Goal: Task Accomplishment & Management: Manage account settings

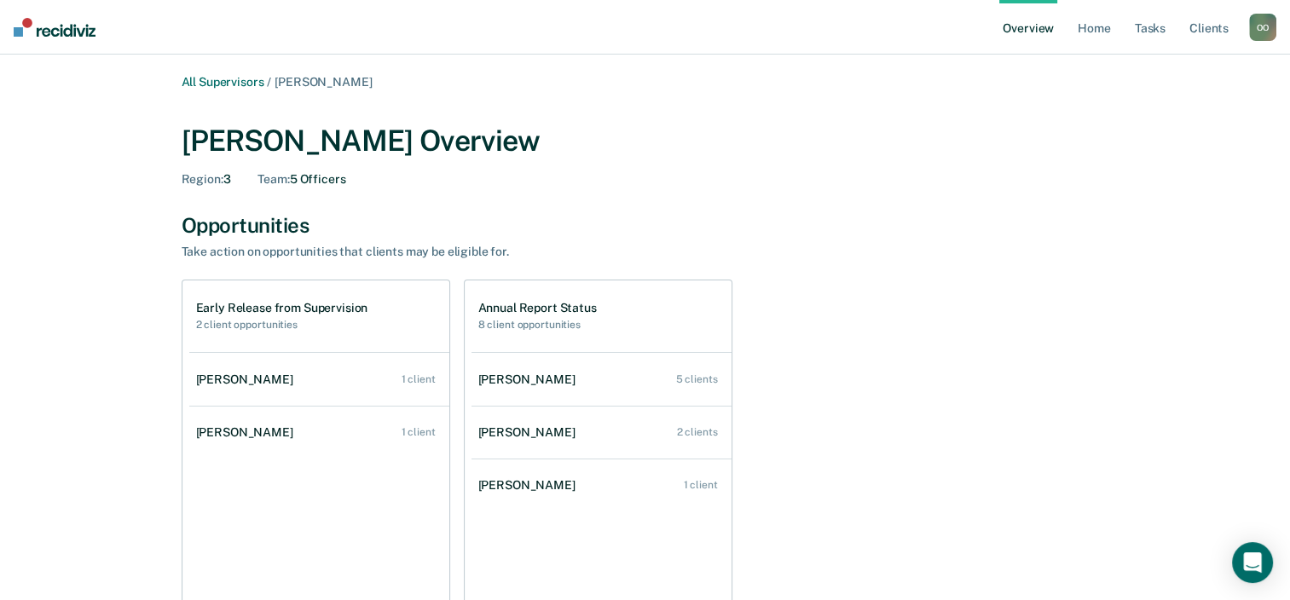
drag, startPoint x: 1724, startPoint y: 1, endPoint x: 883, endPoint y: 170, distance: 858.1
click at [883, 170] on div "[PERSON_NAME][GEOGRAPHIC_DATA] Overview Region : 3 Team : 5 Officers" at bounding box center [645, 155] width 927 height 63
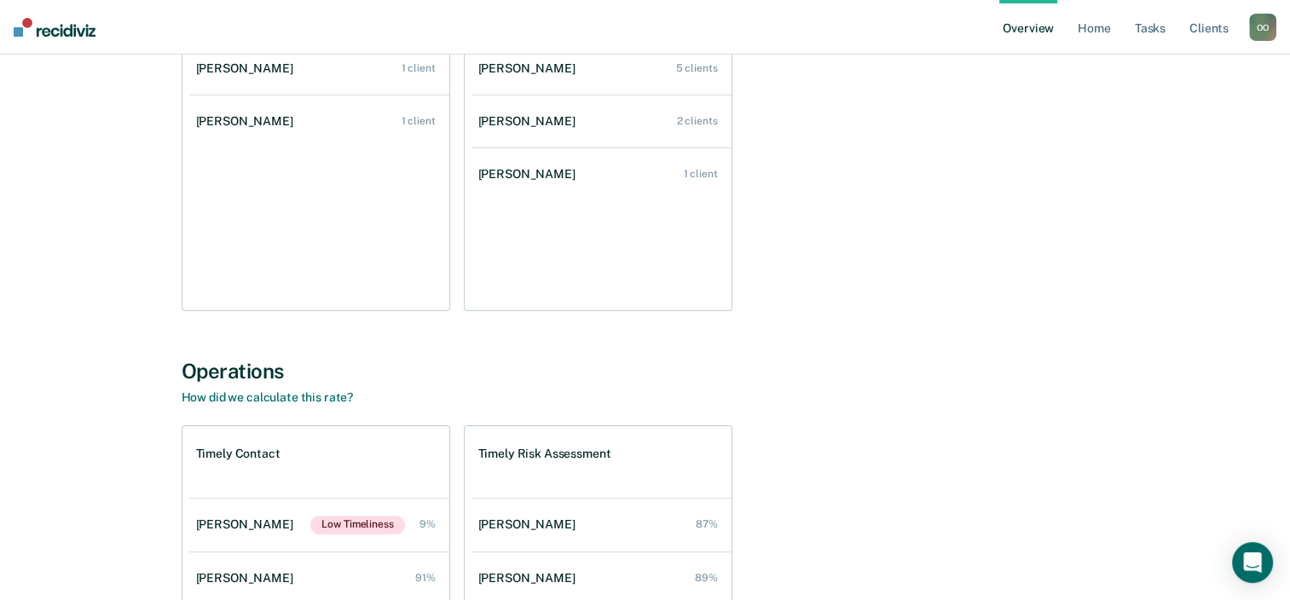
scroll to position [141, 0]
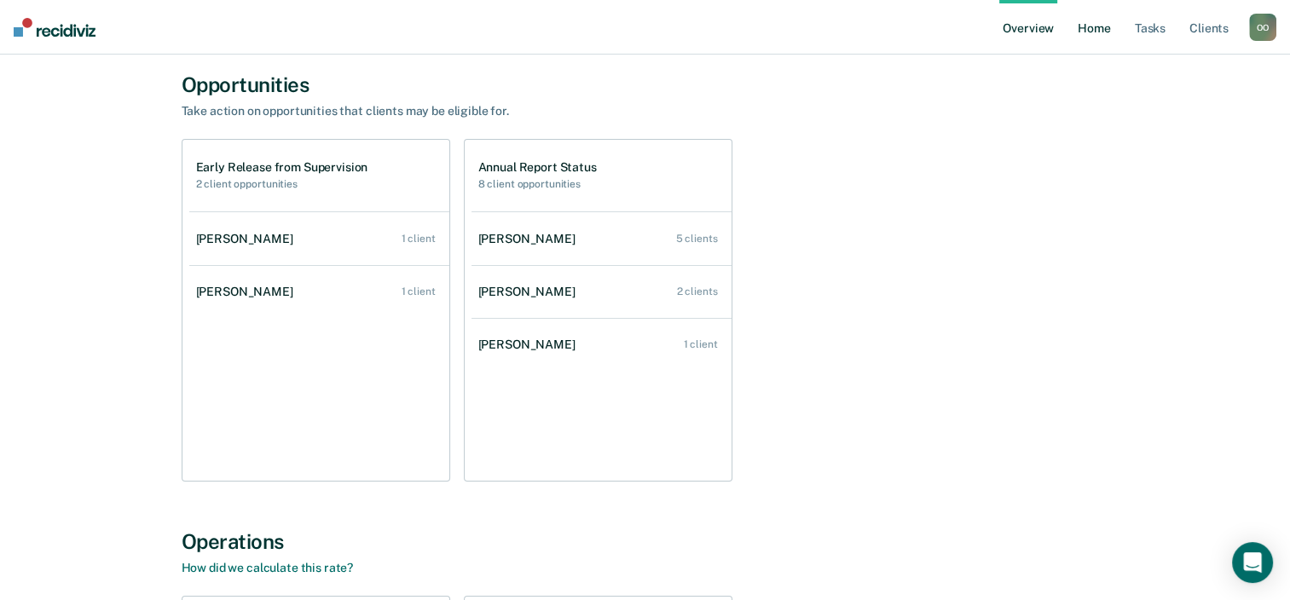
click at [1095, 30] on link "Home" at bounding box center [1093, 27] width 39 height 55
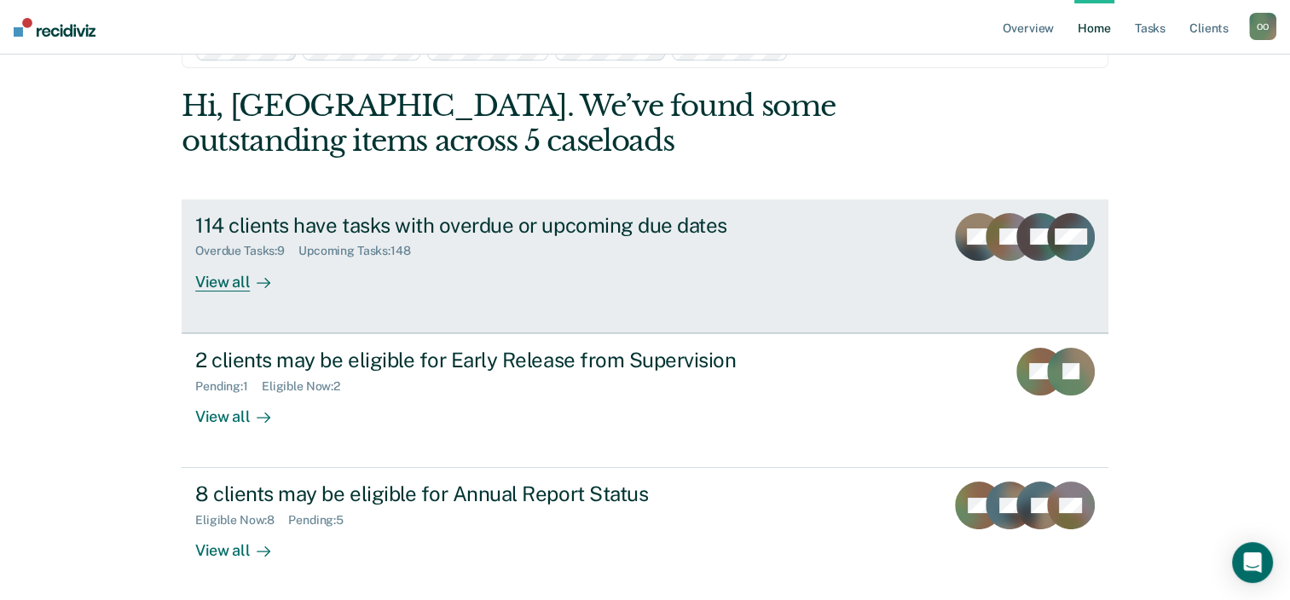
scroll to position [85, 0]
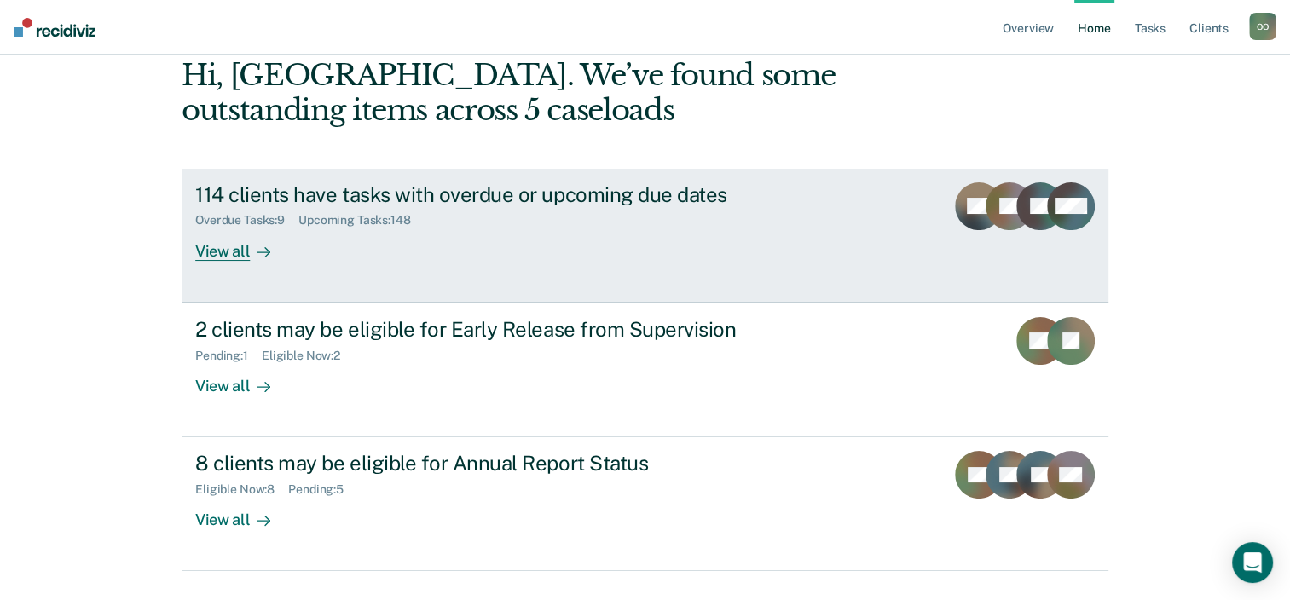
click at [211, 249] on div "View all" at bounding box center [242, 244] width 95 height 33
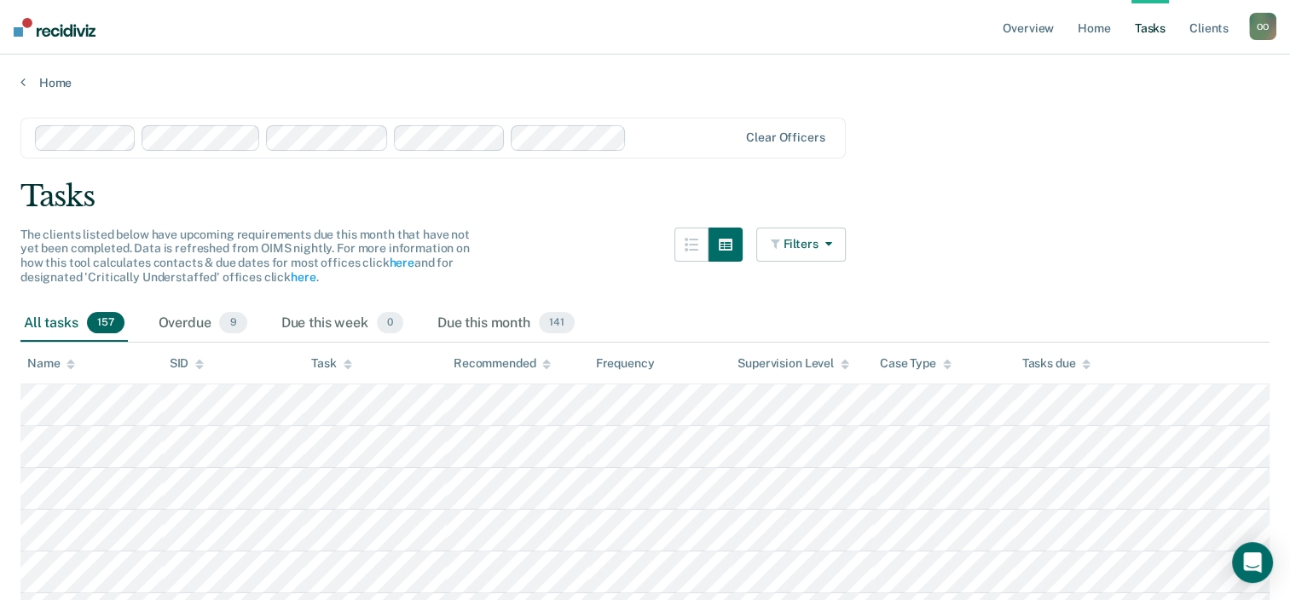
click at [831, 241] on icon "button" at bounding box center [824, 244] width 14 height 12
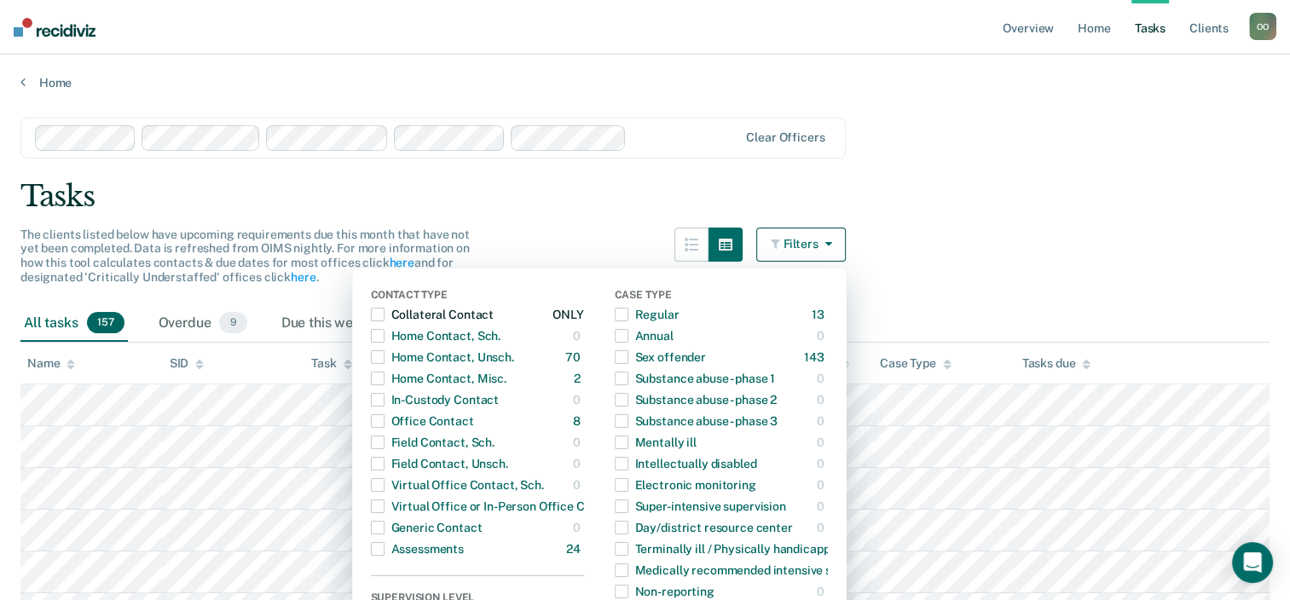
click at [382, 314] on span "button" at bounding box center [378, 315] width 14 height 14
click at [384, 355] on span "button" at bounding box center [378, 357] width 14 height 14
click at [384, 376] on span "button" at bounding box center [378, 379] width 14 height 14
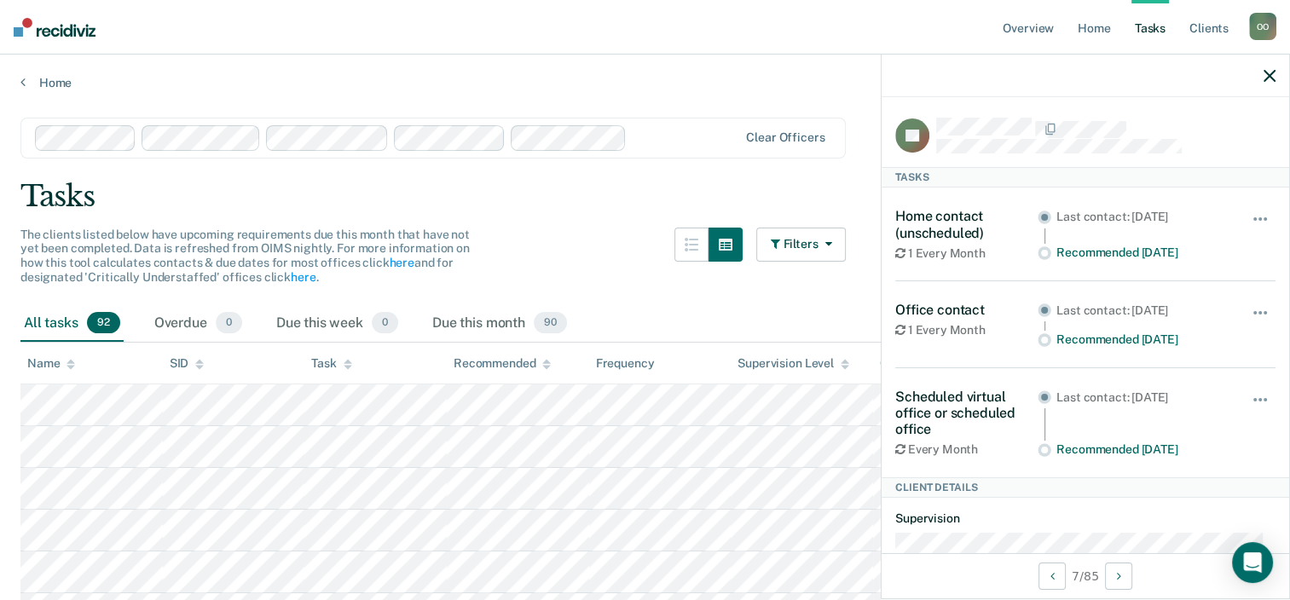
click at [583, 205] on div "Tasks" at bounding box center [644, 196] width 1249 height 35
click at [1271, 72] on icon "button" at bounding box center [1269, 76] width 12 height 12
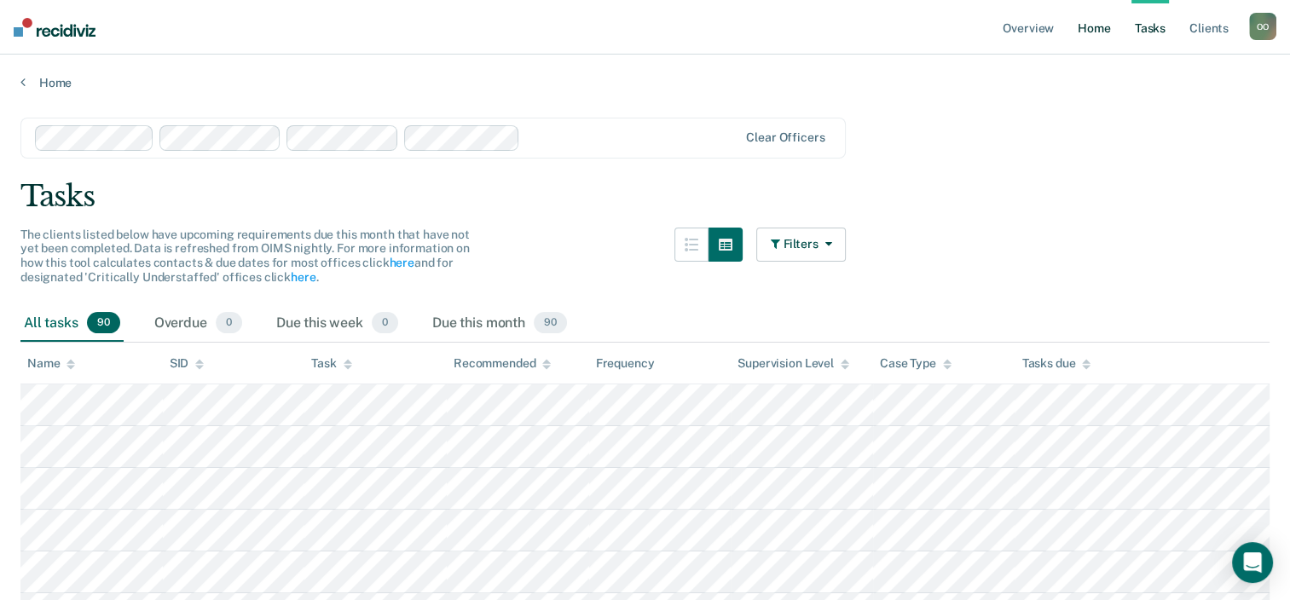
click at [1088, 33] on link "Home" at bounding box center [1093, 27] width 39 height 55
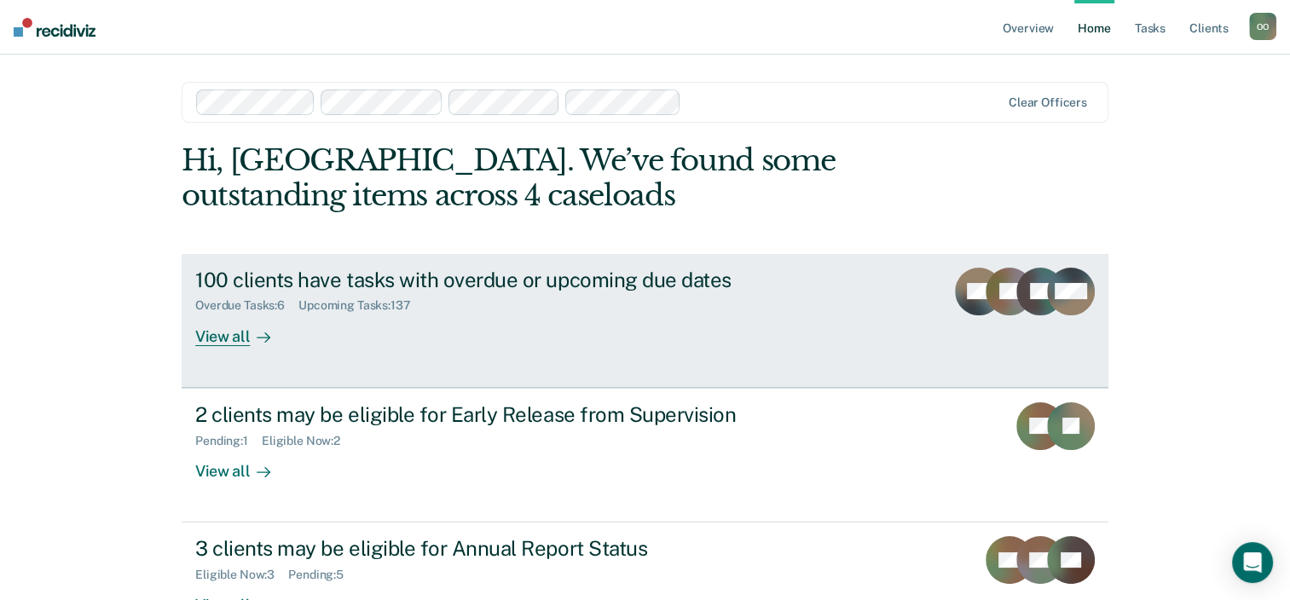
click at [208, 338] on div "View all" at bounding box center [242, 329] width 95 height 33
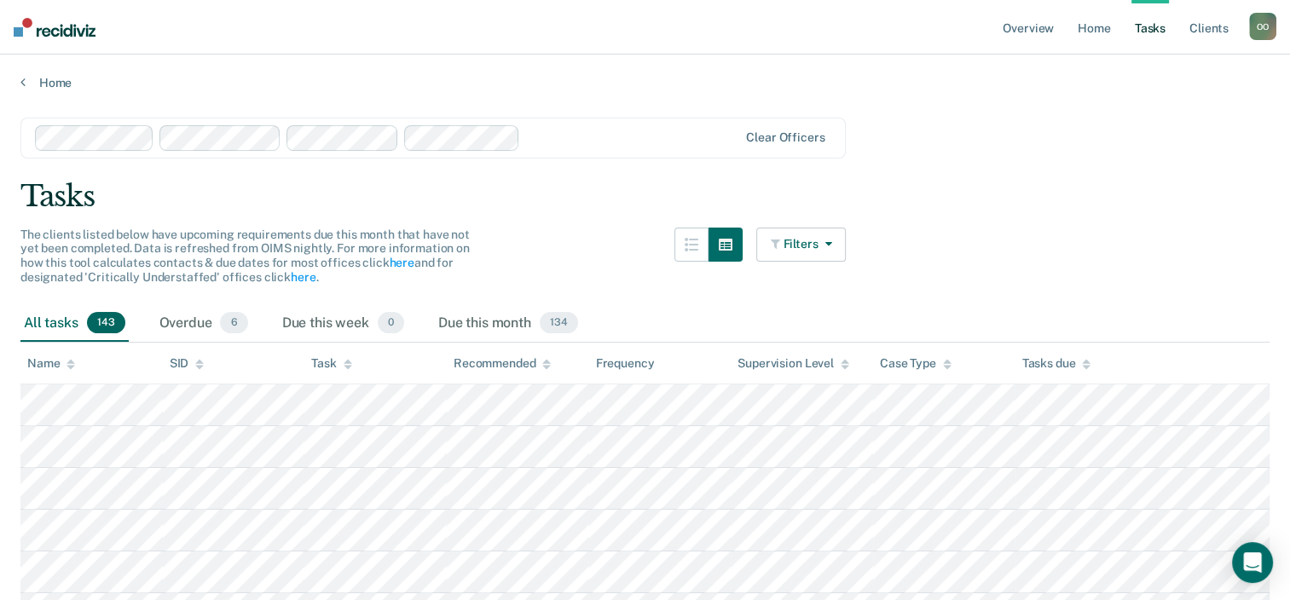
click at [823, 244] on button "Filters" at bounding box center [801, 245] width 90 height 34
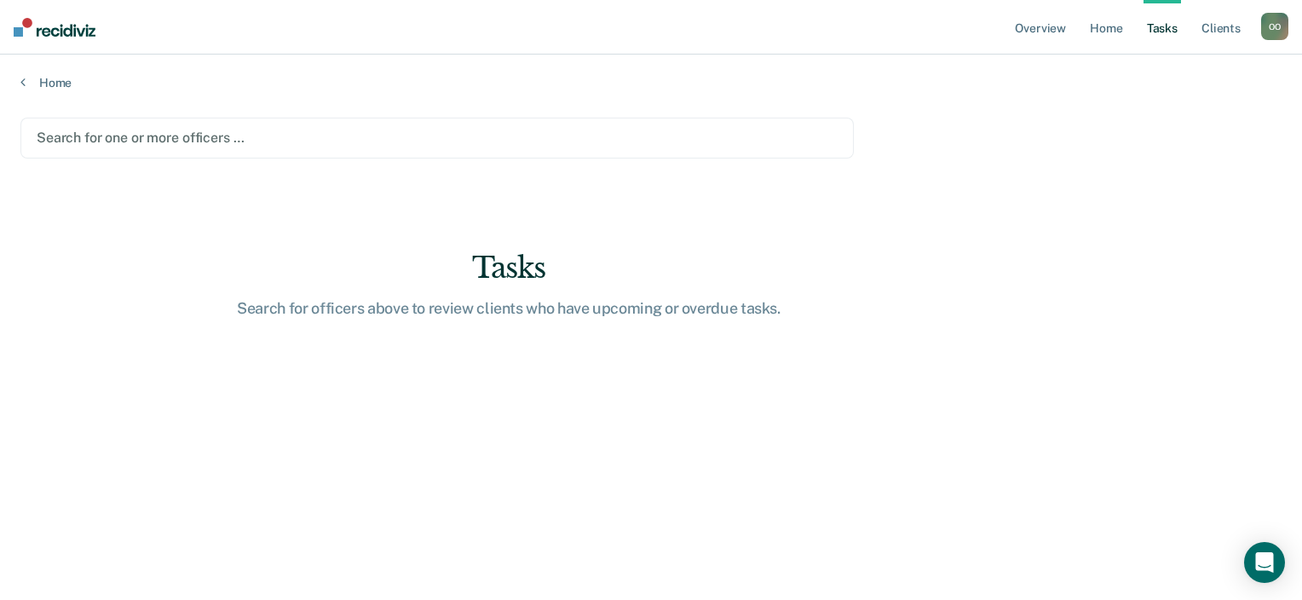
drag, startPoint x: 1157, startPoint y: 31, endPoint x: 1083, endPoint y: 49, distance: 75.4
click at [1156, 31] on link "Tasks" at bounding box center [1163, 27] width 38 height 55
click at [1153, 30] on link "Tasks" at bounding box center [1163, 27] width 38 height 55
click at [1093, 31] on link "Home" at bounding box center [1106, 27] width 39 height 55
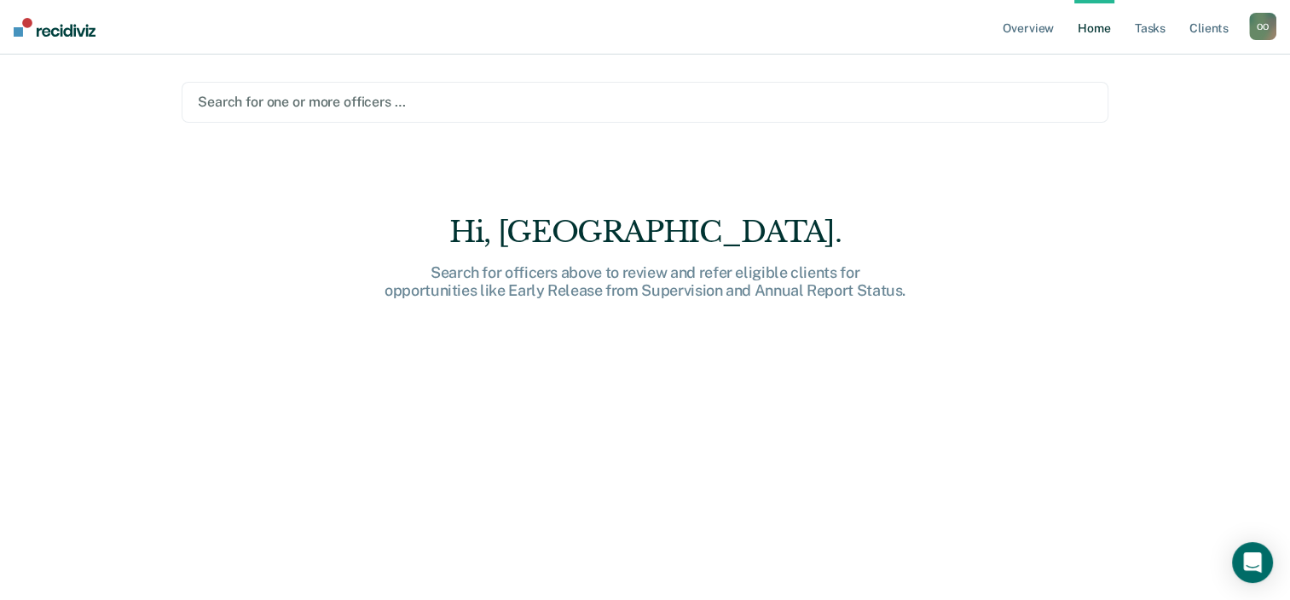
click at [1093, 30] on link "Home" at bounding box center [1093, 27] width 39 height 55
click at [1015, 26] on link "Overview" at bounding box center [1028, 27] width 58 height 55
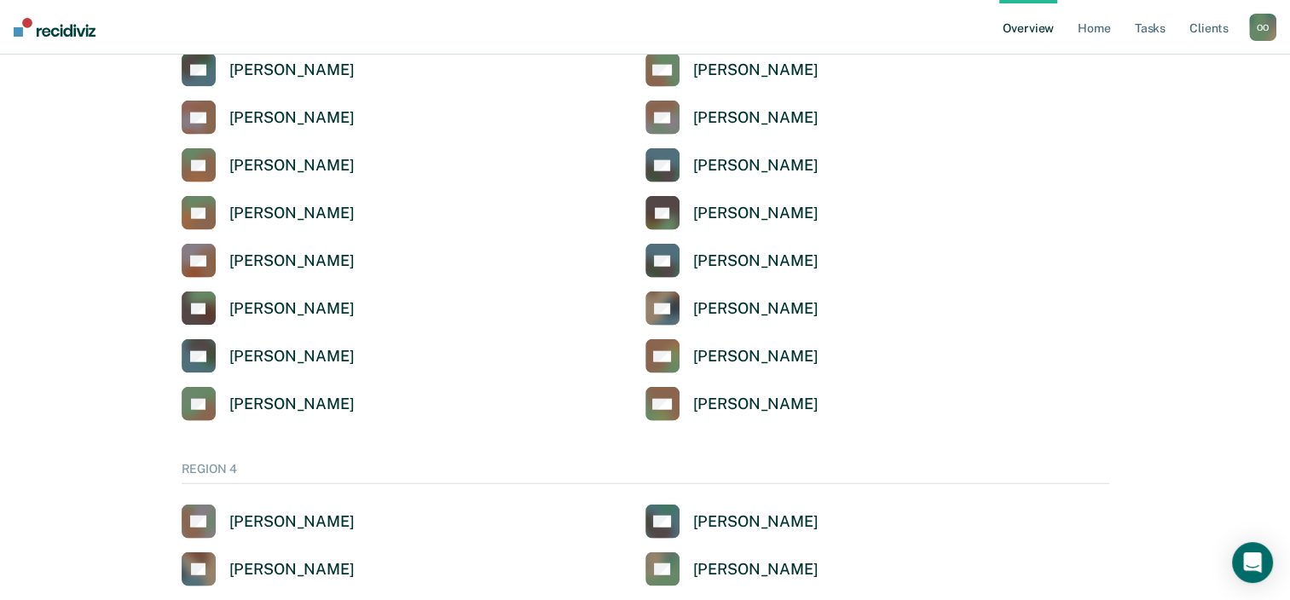
scroll to position [3750, 0]
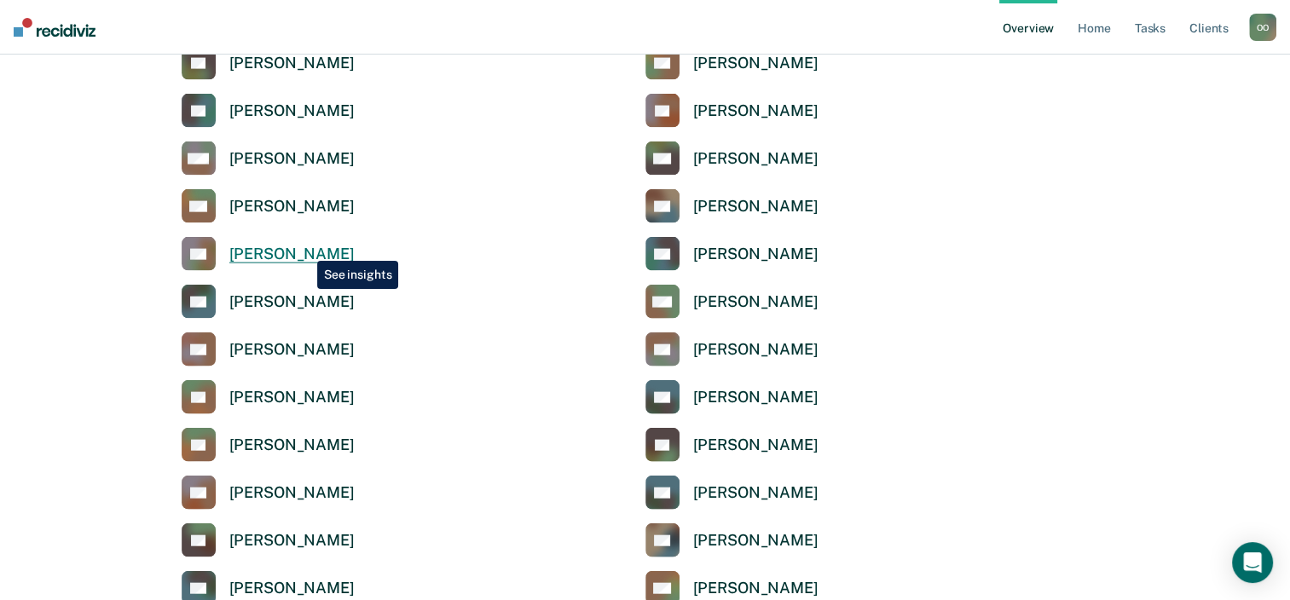
click at [304, 248] on div "[PERSON_NAME]" at bounding box center [291, 255] width 125 height 20
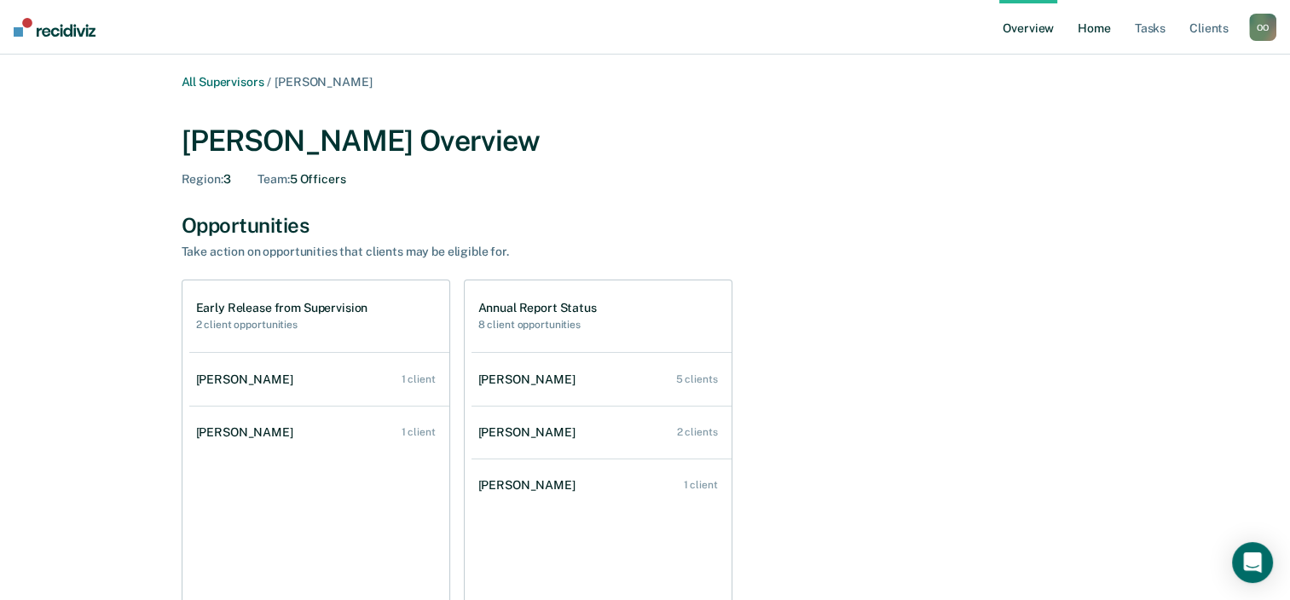
click at [1096, 32] on link "Home" at bounding box center [1093, 27] width 39 height 55
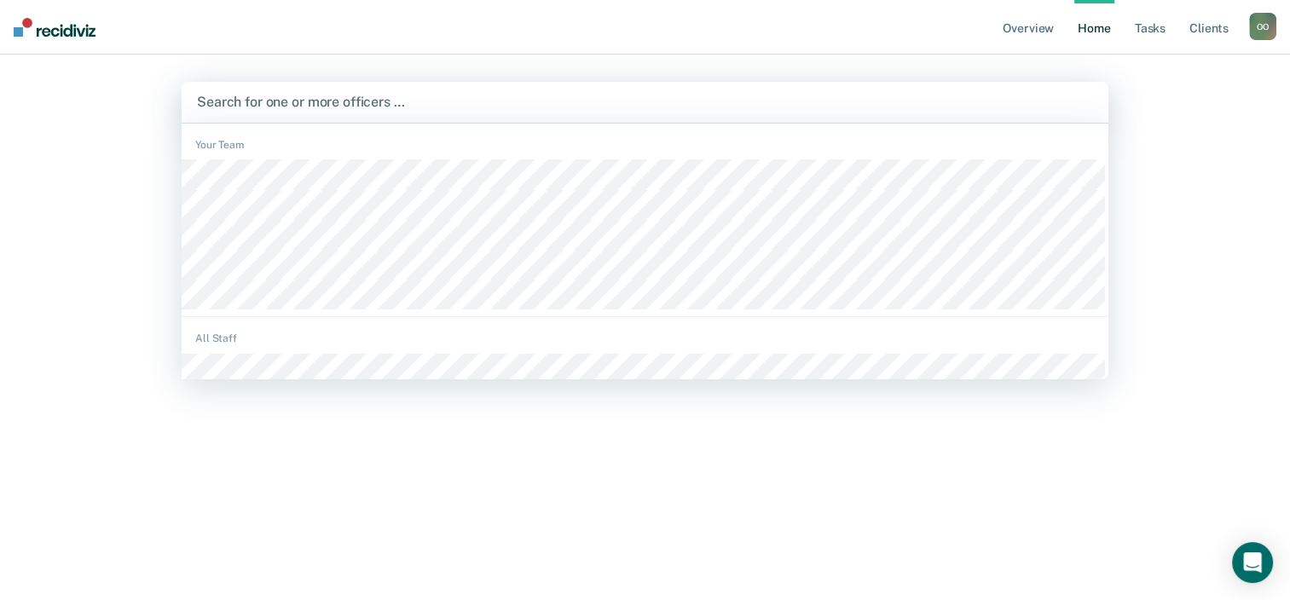
click at [367, 101] on div at bounding box center [645, 102] width 896 height 20
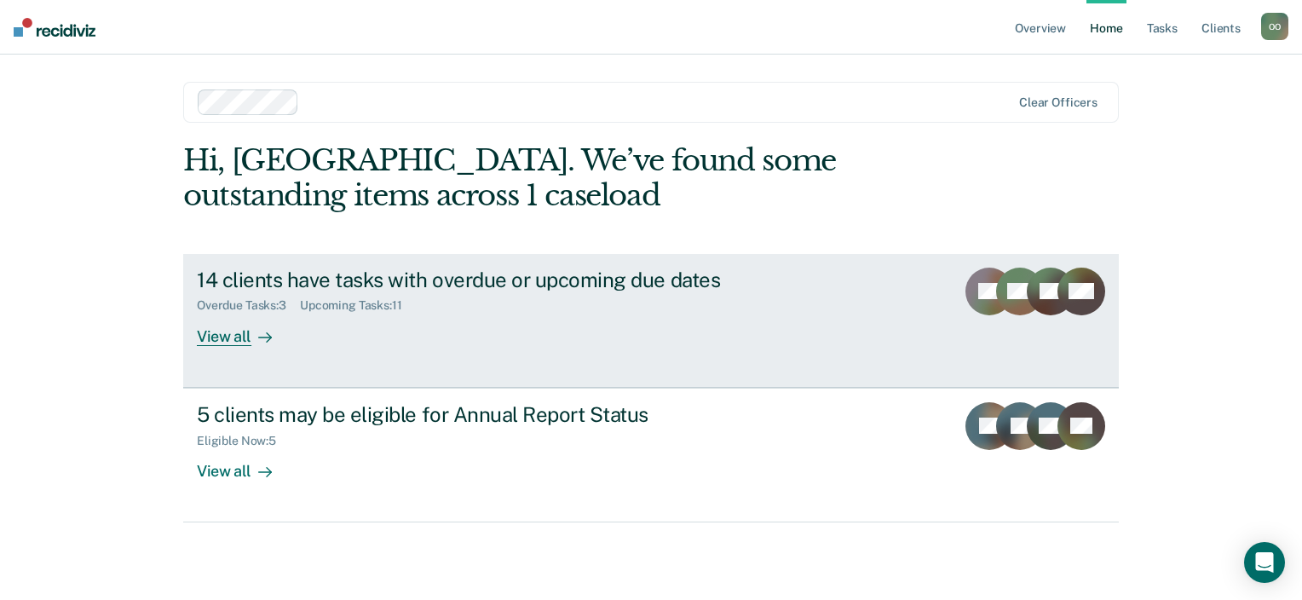
click at [234, 343] on div "View all" at bounding box center [244, 329] width 95 height 33
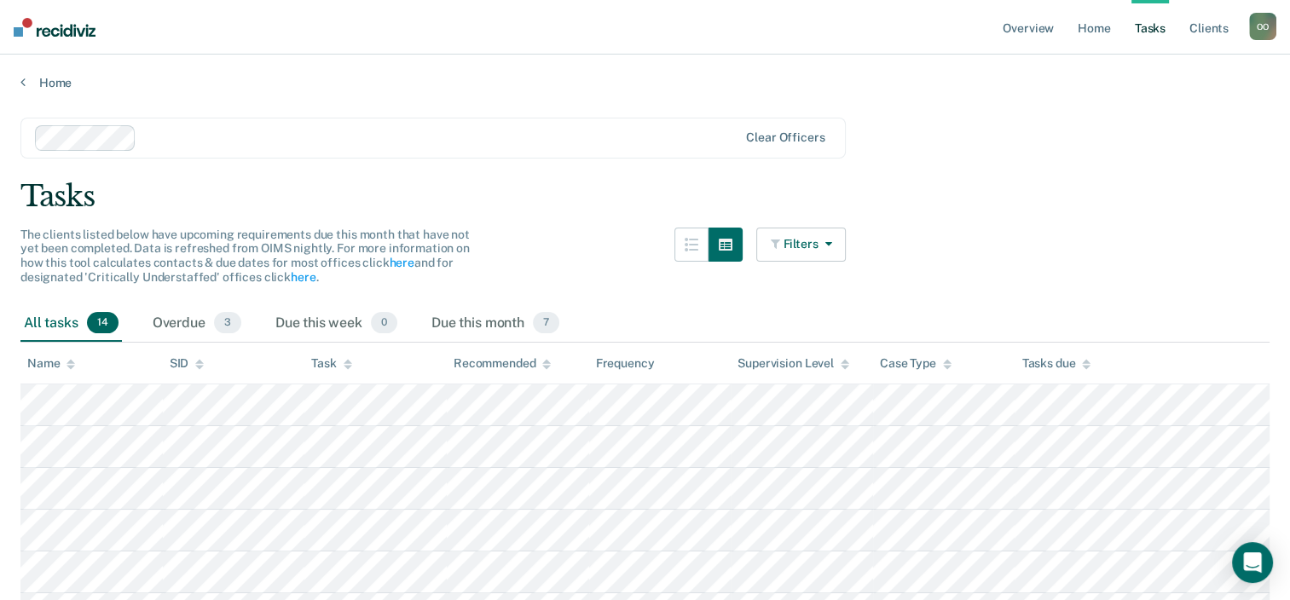
click at [831, 241] on icon "button" at bounding box center [824, 244] width 14 height 12
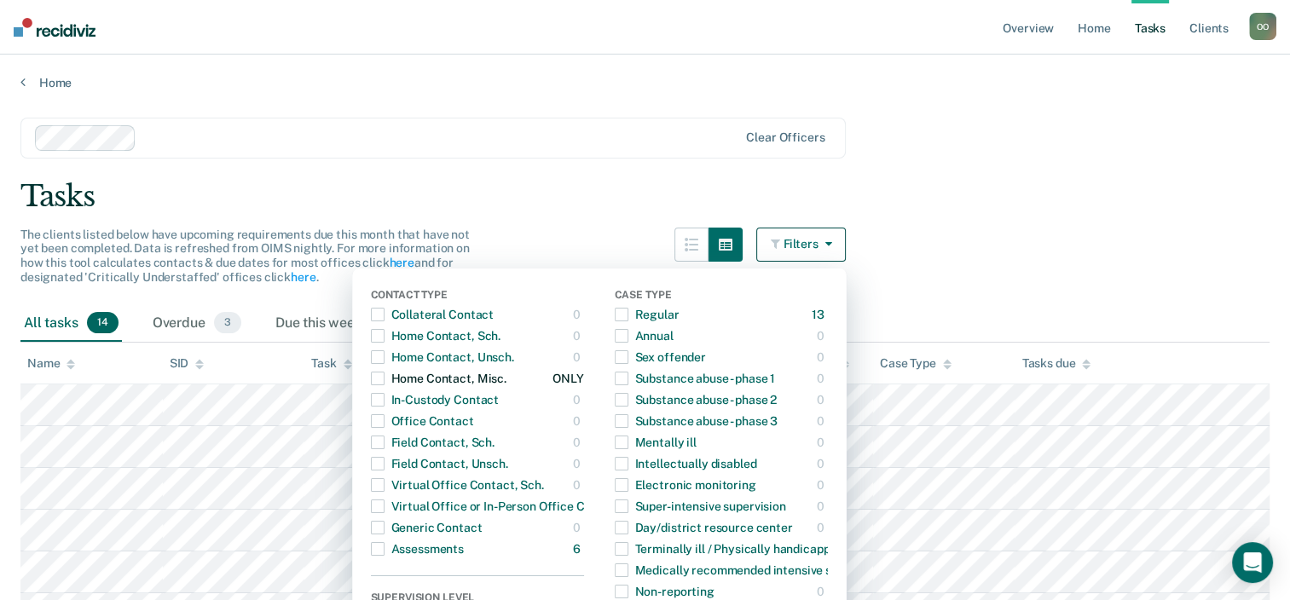
click at [383, 378] on span "button" at bounding box center [378, 379] width 14 height 14
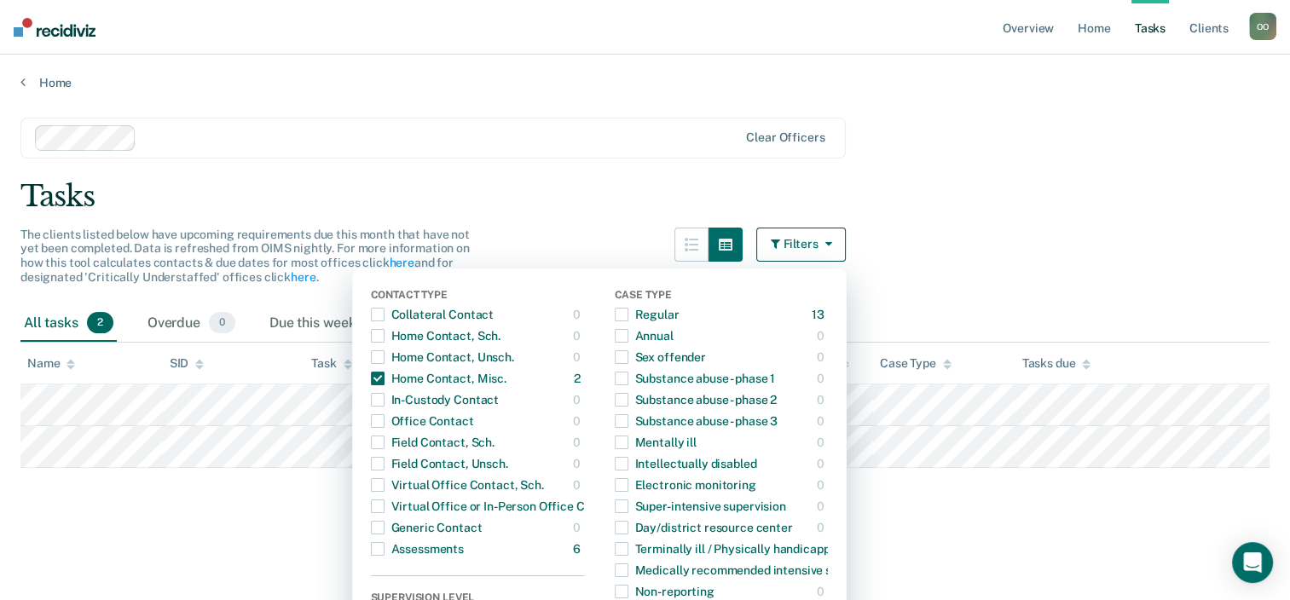
click at [972, 197] on div "Tasks" at bounding box center [644, 196] width 1249 height 35
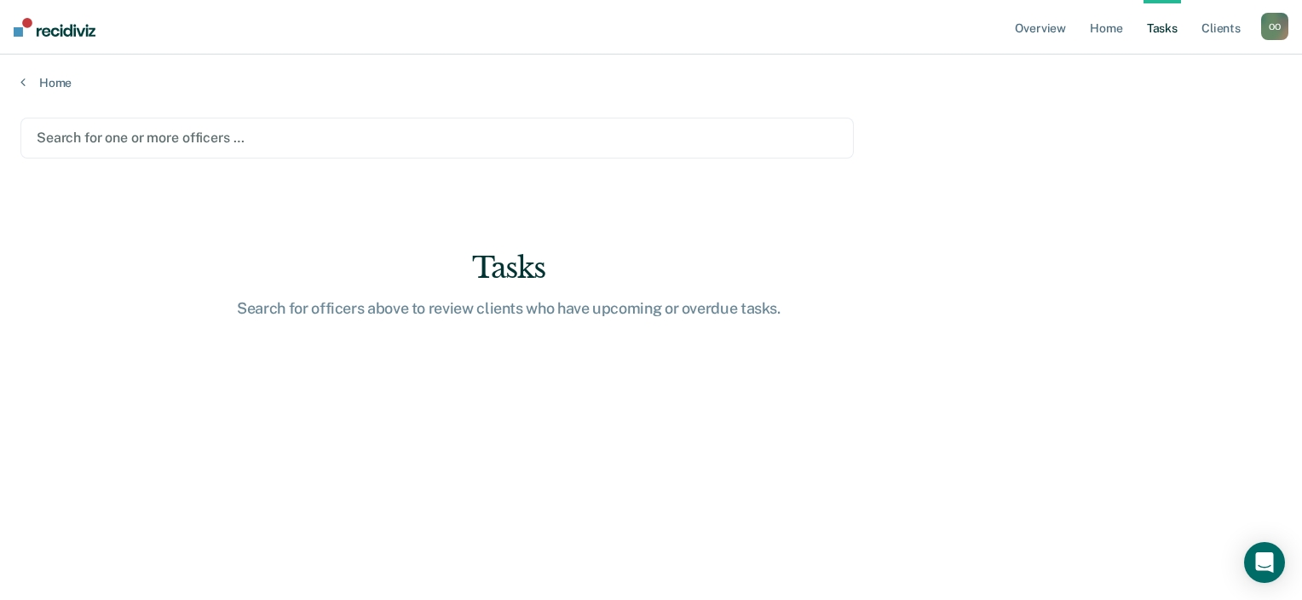
click at [99, 136] on div at bounding box center [437, 138] width 801 height 20
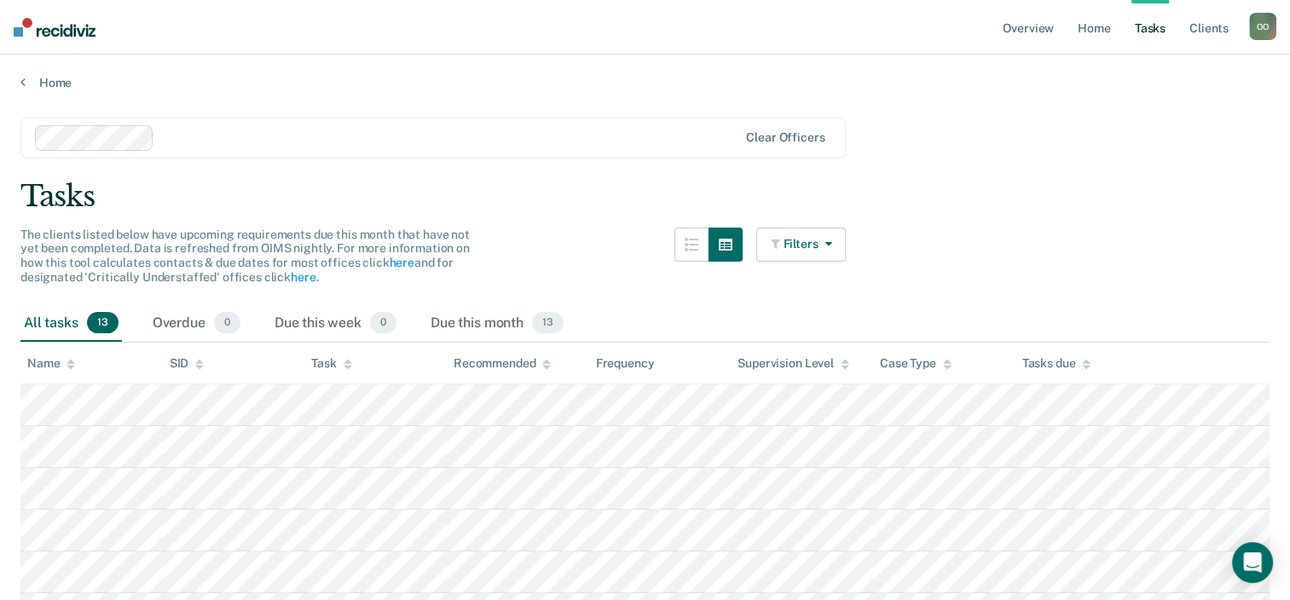
click at [829, 251] on button "Filters" at bounding box center [801, 245] width 90 height 34
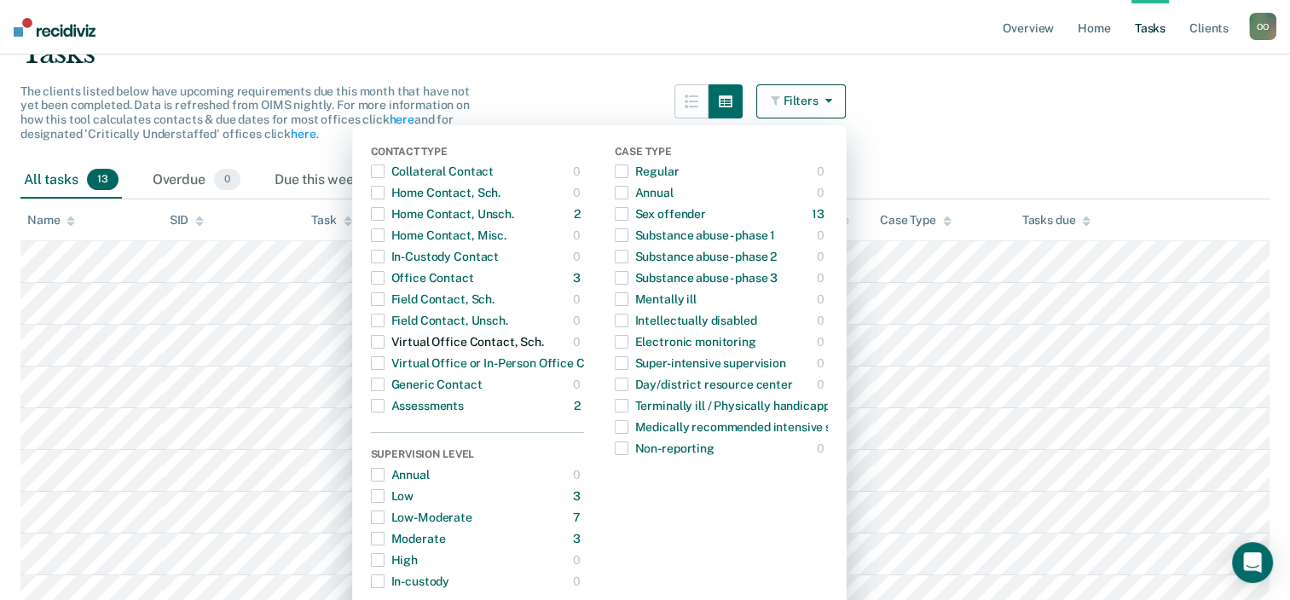
scroll to position [170, 0]
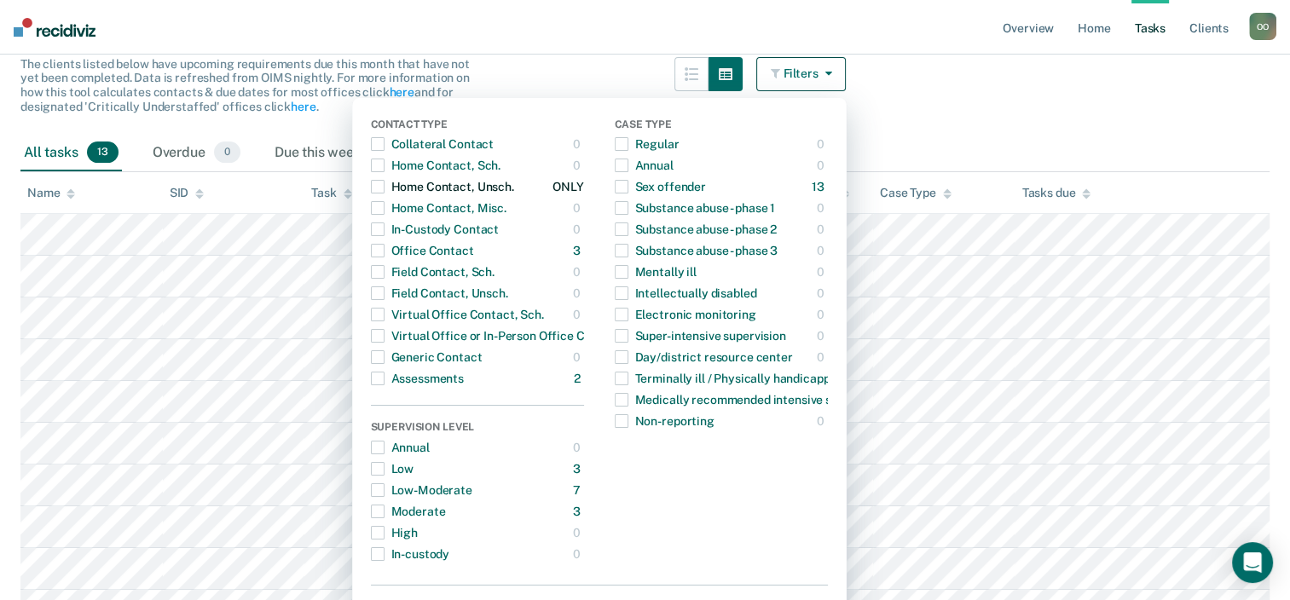
click at [382, 185] on span "button" at bounding box center [378, 187] width 14 height 14
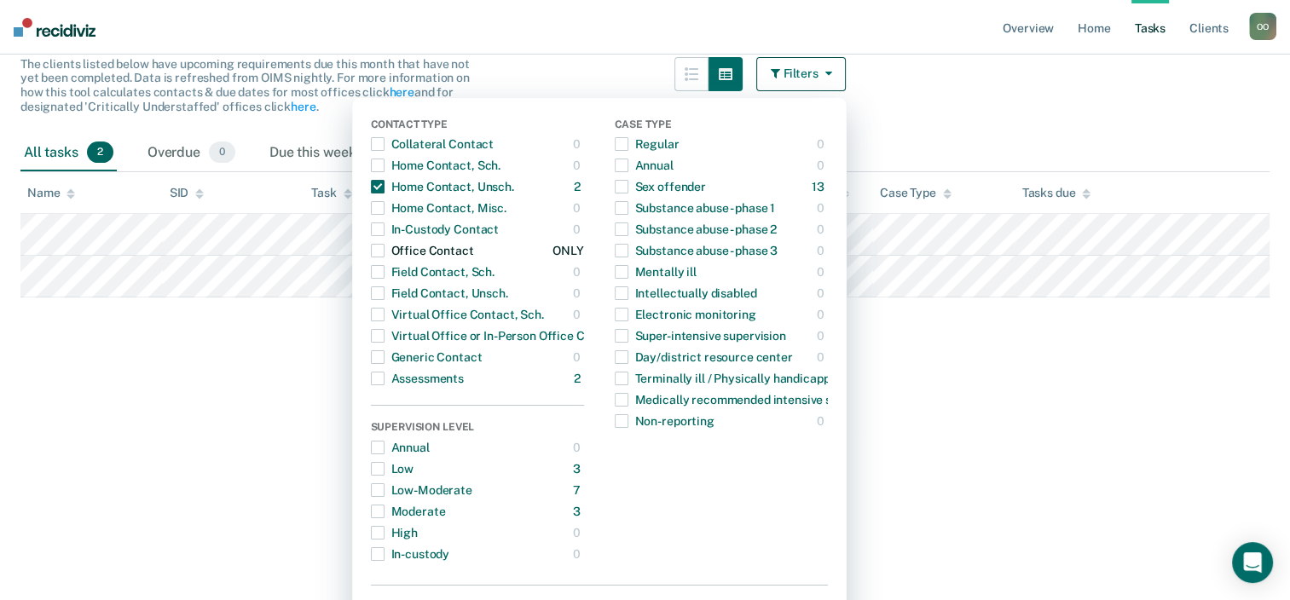
click at [378, 252] on label "button" at bounding box center [378, 251] width 14 height 14
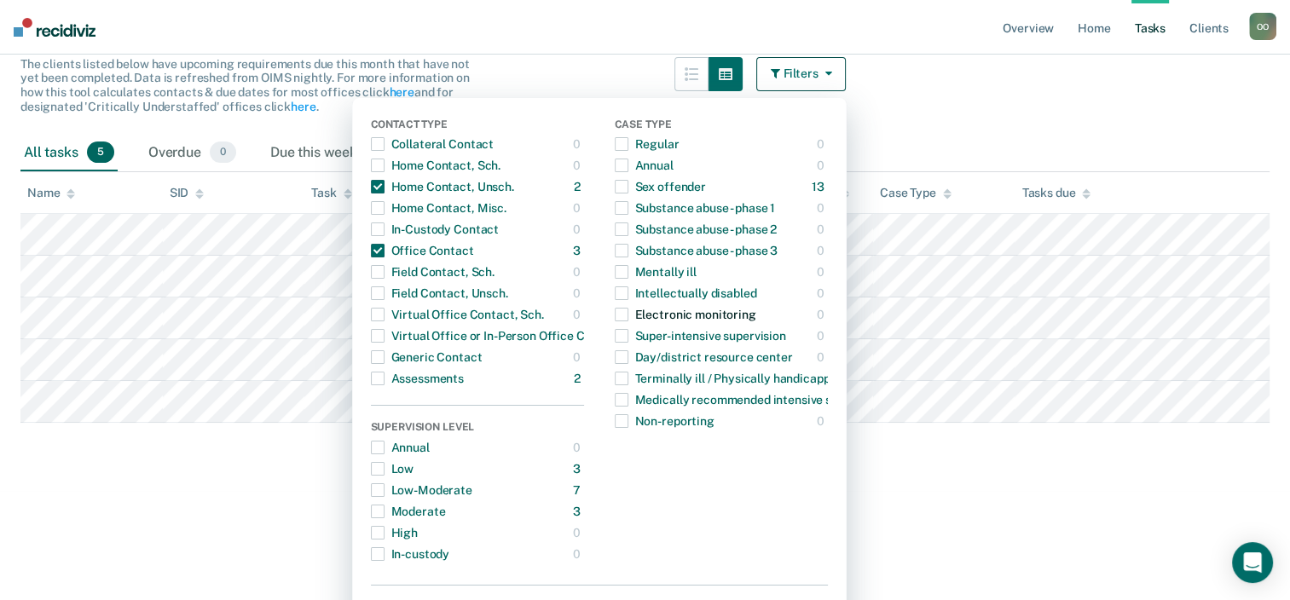
scroll to position [0, 0]
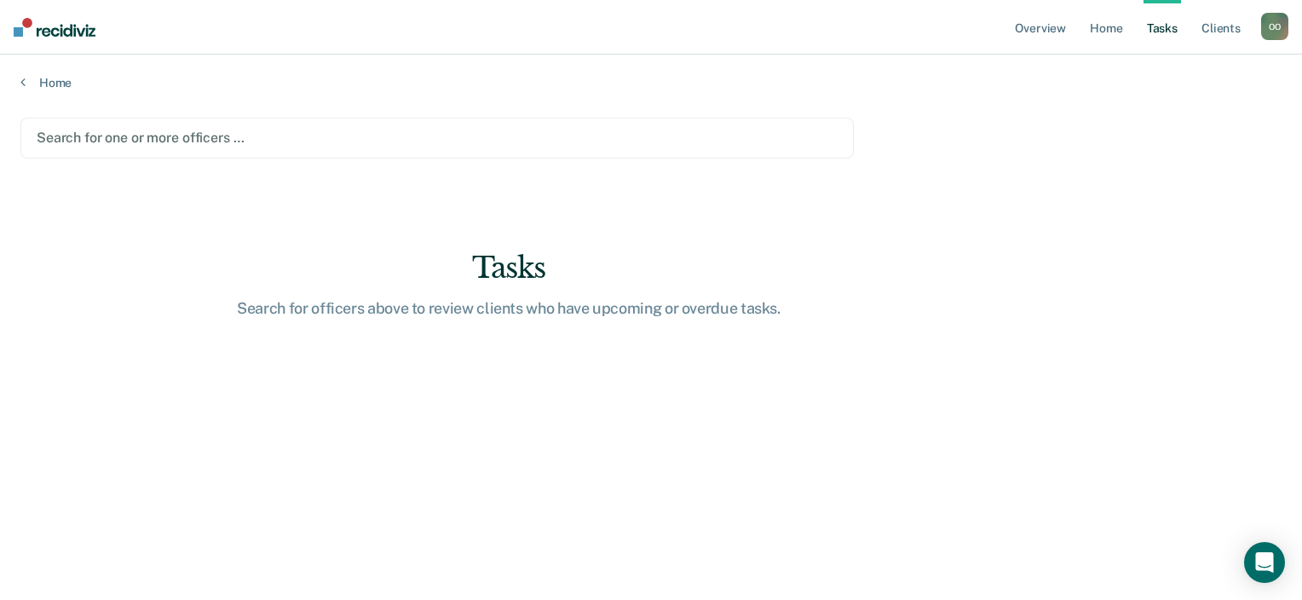
click at [188, 128] on div at bounding box center [437, 138] width 801 height 20
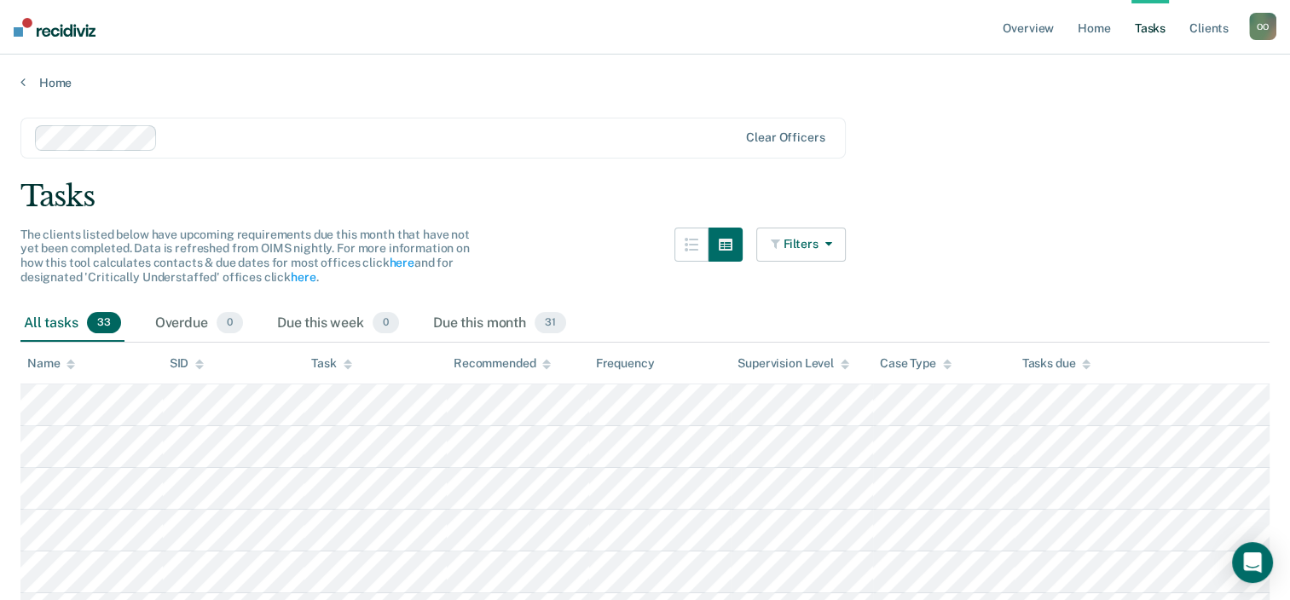
click at [797, 242] on button "Filters" at bounding box center [801, 245] width 90 height 34
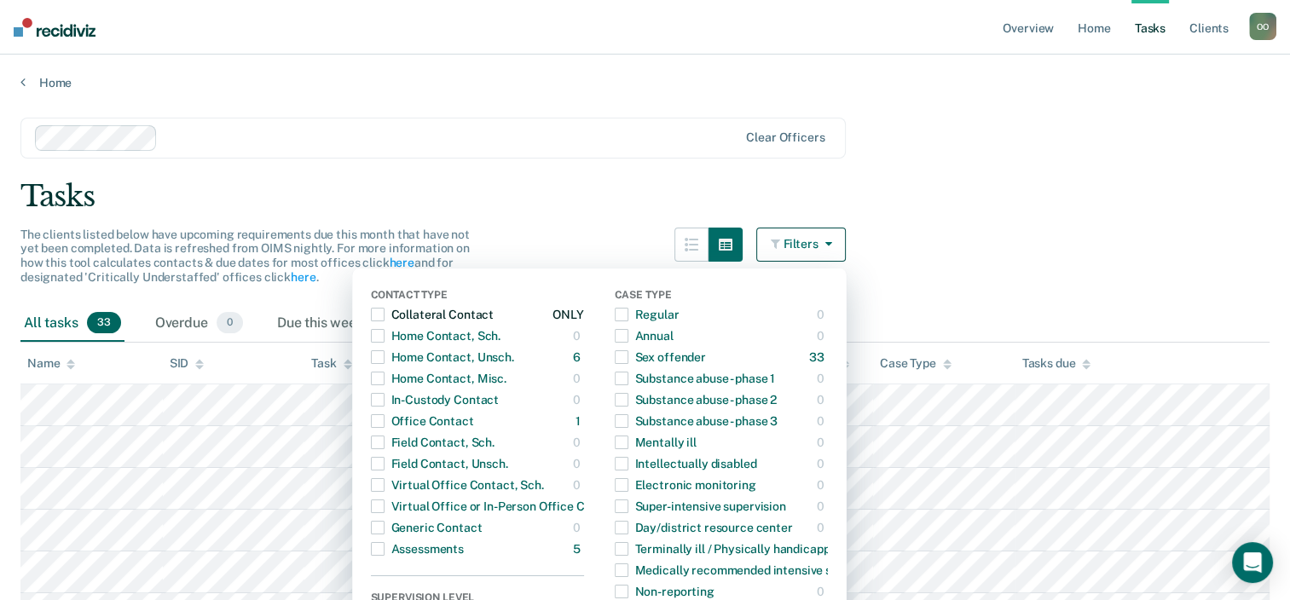
click at [384, 314] on span "button" at bounding box center [378, 315] width 14 height 14
click at [384, 357] on span "button" at bounding box center [378, 357] width 14 height 14
click at [384, 418] on span "button" at bounding box center [378, 421] width 14 height 14
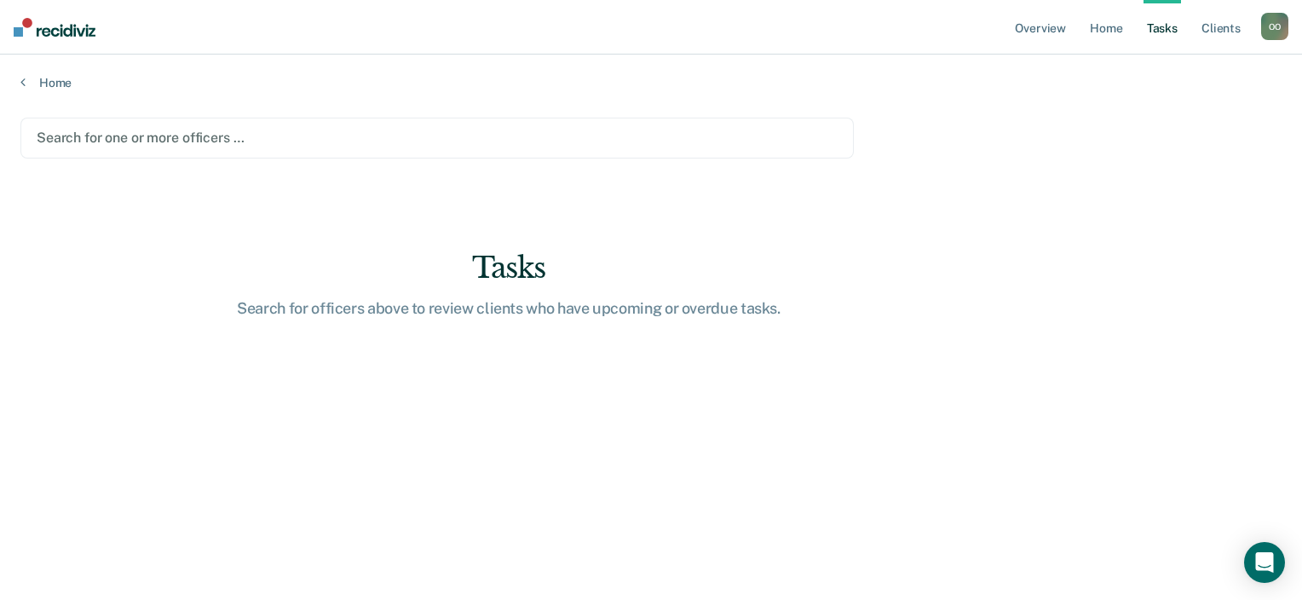
click at [207, 129] on div at bounding box center [437, 138] width 801 height 20
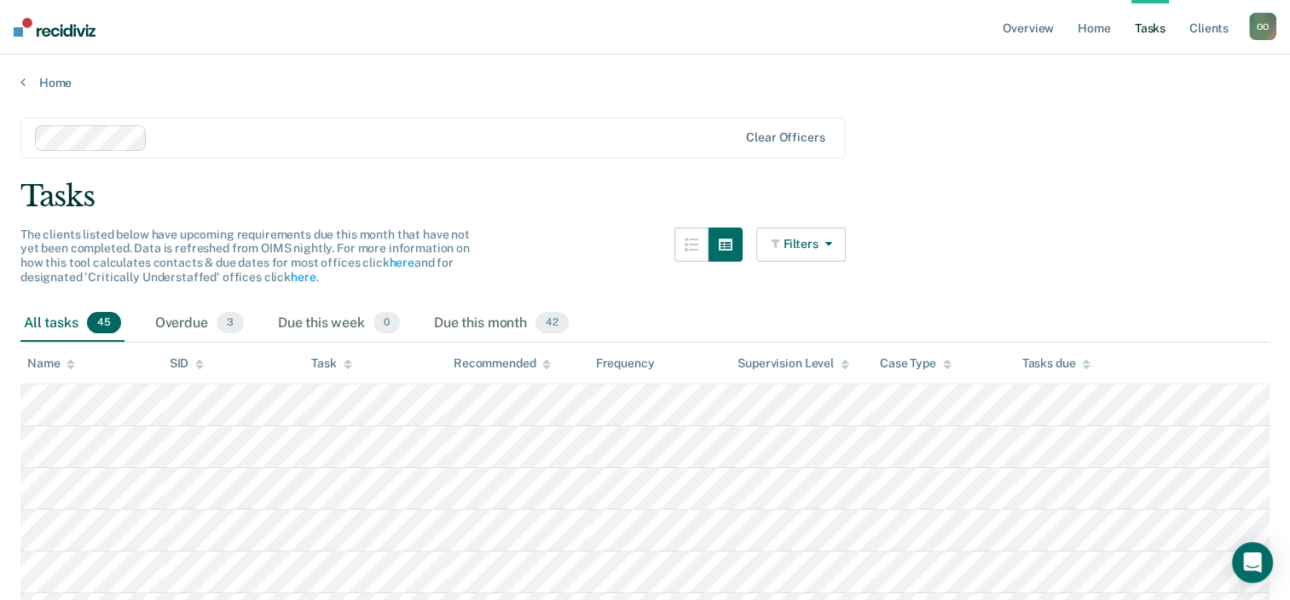
click at [816, 246] on button "Filters" at bounding box center [801, 245] width 90 height 34
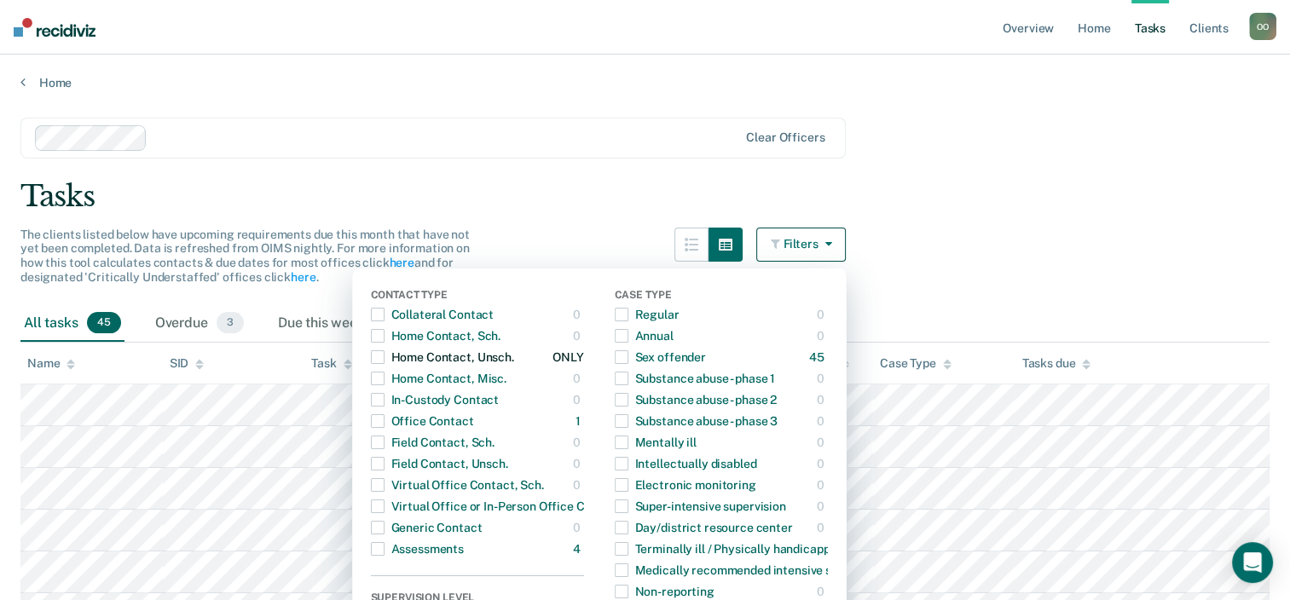
click at [384, 358] on span "button" at bounding box center [378, 357] width 14 height 14
click at [384, 424] on span "button" at bounding box center [378, 421] width 14 height 14
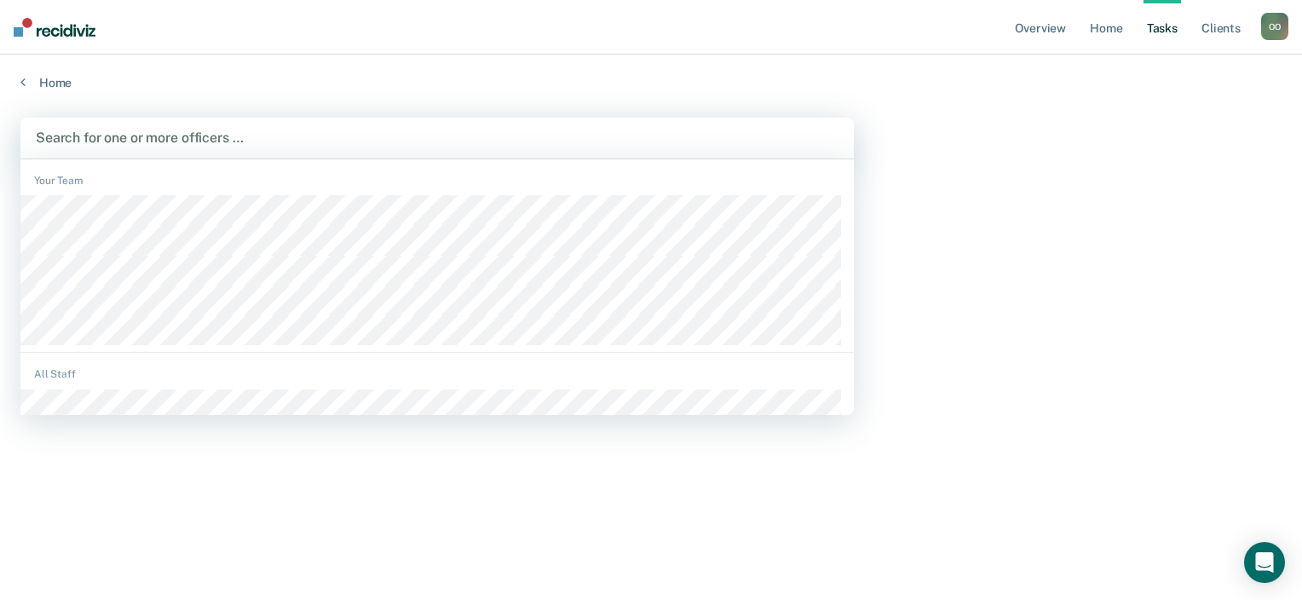
click at [225, 135] on div at bounding box center [437, 138] width 803 height 20
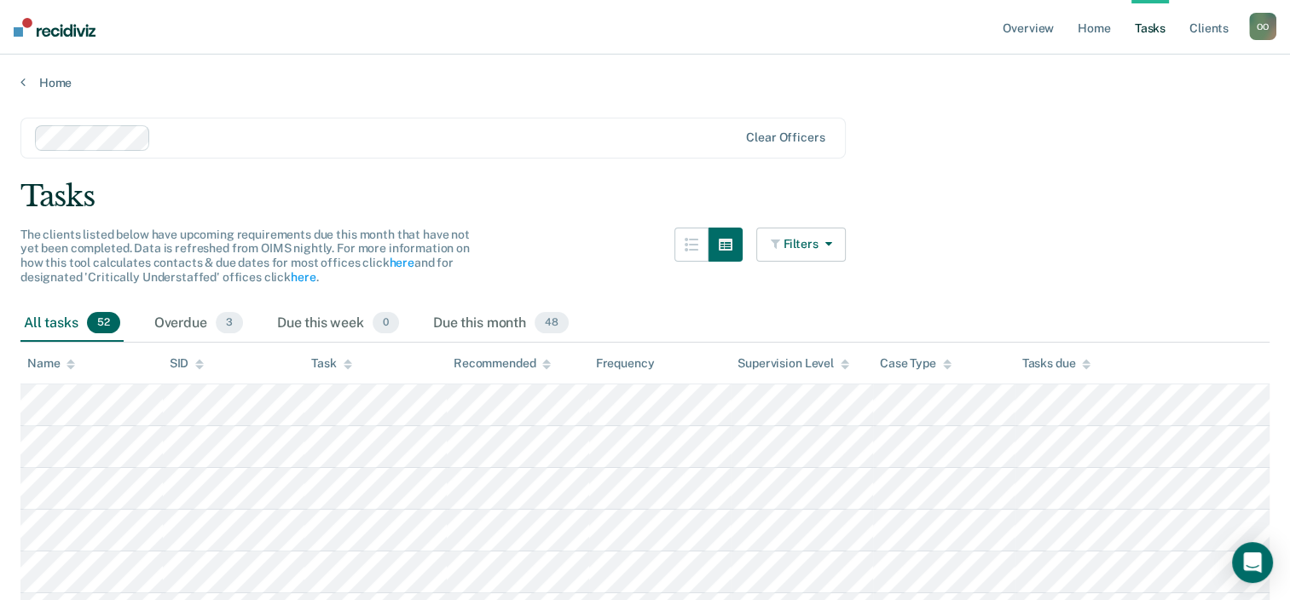
click at [815, 250] on button "Filters" at bounding box center [801, 245] width 90 height 34
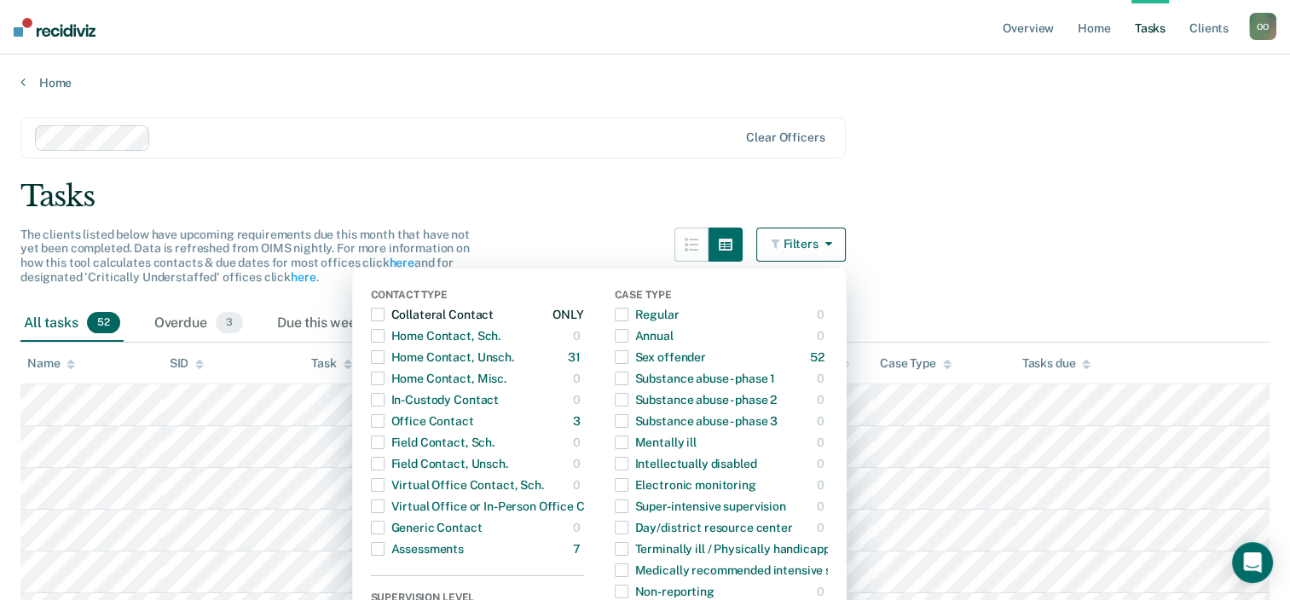
click at [384, 315] on span "button" at bounding box center [378, 315] width 14 height 14
click at [384, 359] on span "button" at bounding box center [378, 357] width 14 height 14
click at [384, 418] on span "button" at bounding box center [378, 421] width 14 height 14
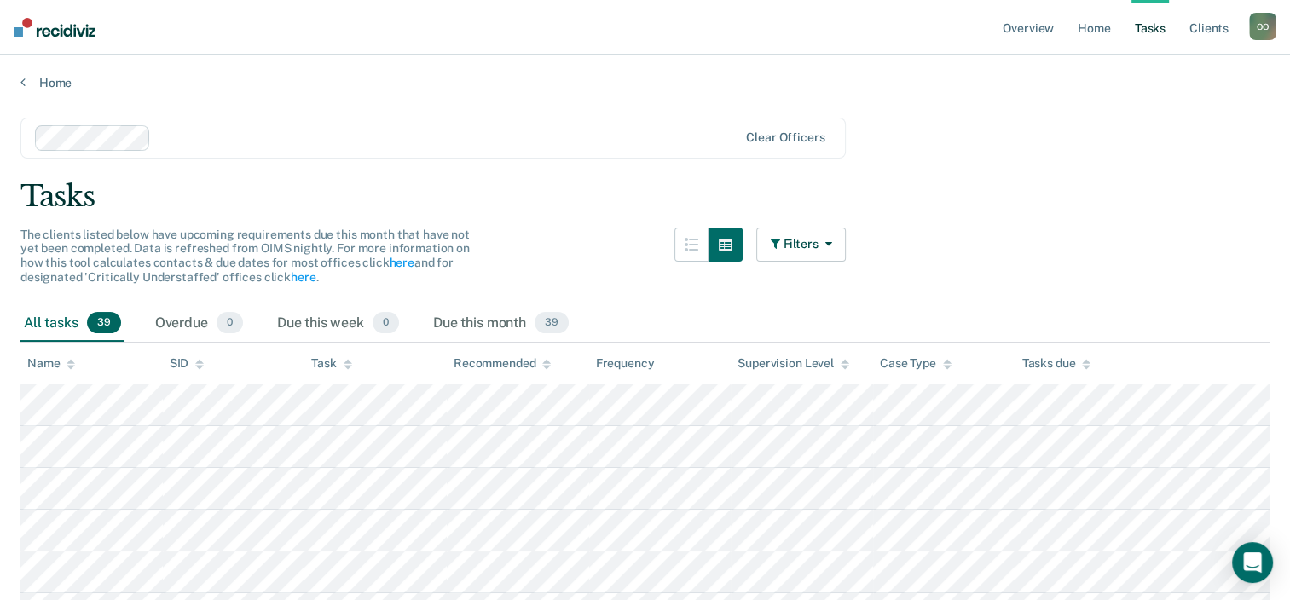
click at [194, 145] on div at bounding box center [448, 138] width 580 height 20
click at [317, 133] on div at bounding box center [509, 138] width 455 height 20
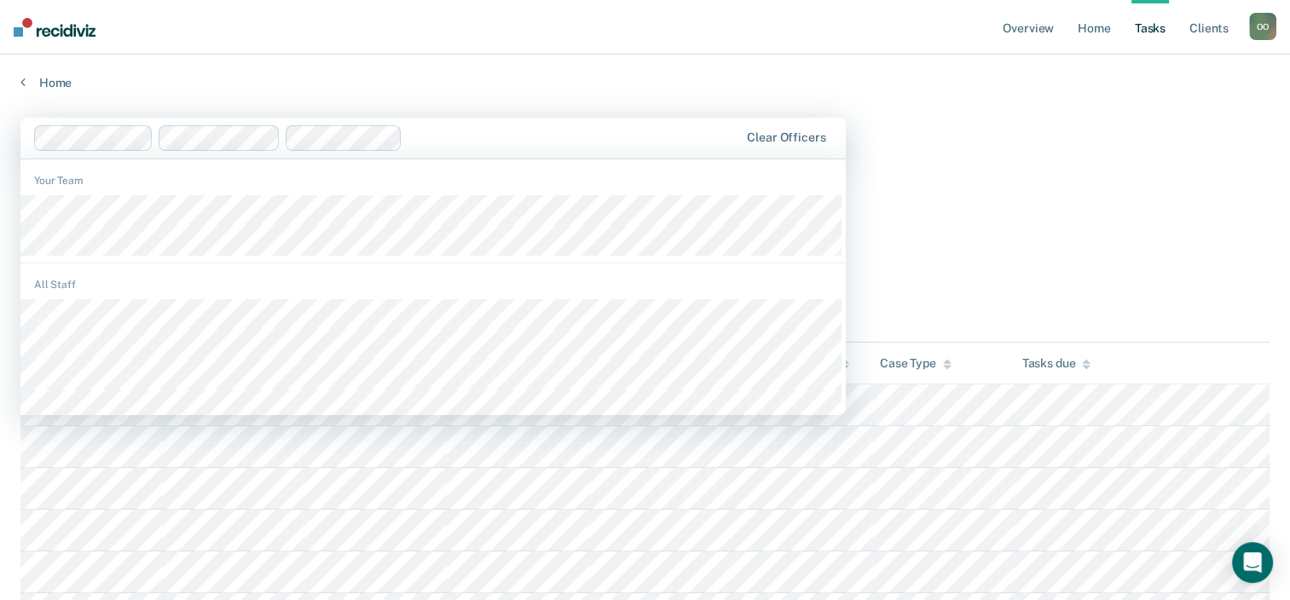
click at [448, 140] on div at bounding box center [574, 138] width 330 height 20
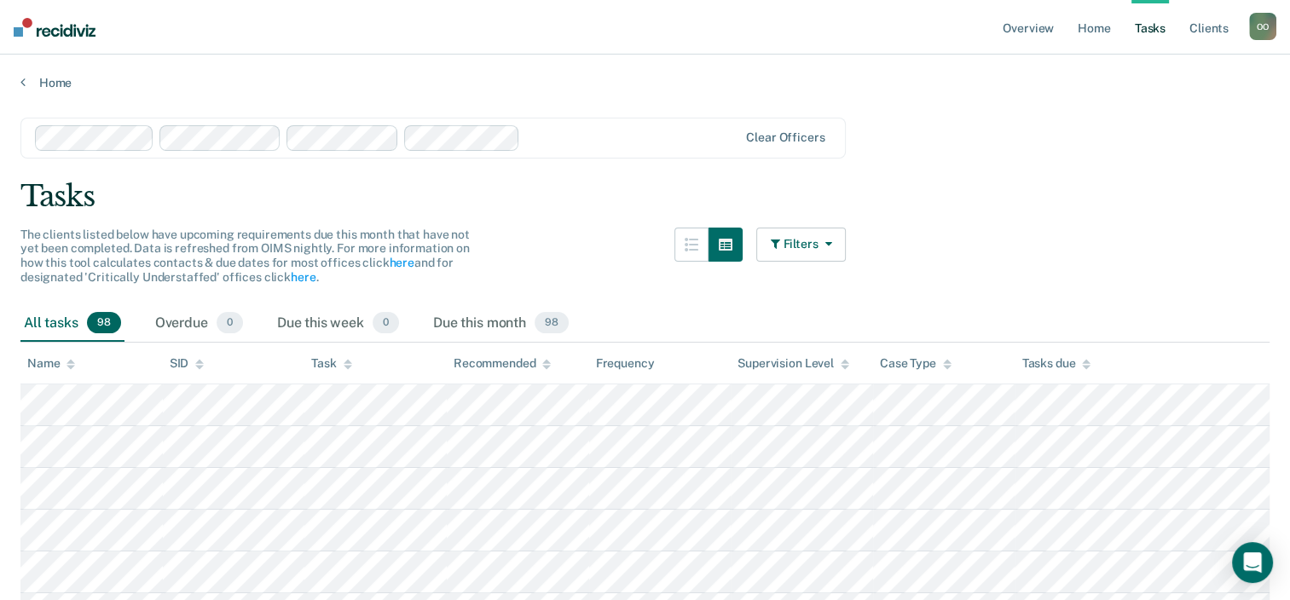
click at [831, 245] on icon "button" at bounding box center [824, 244] width 14 height 12
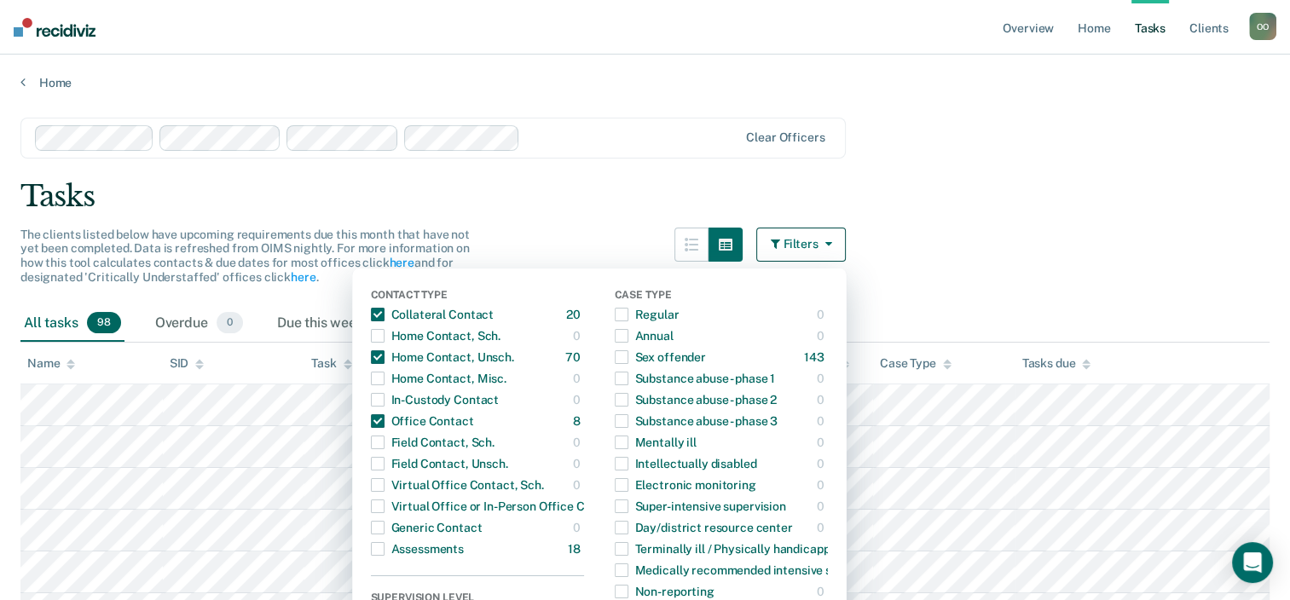
click at [1179, 188] on div "Tasks" at bounding box center [644, 196] width 1249 height 35
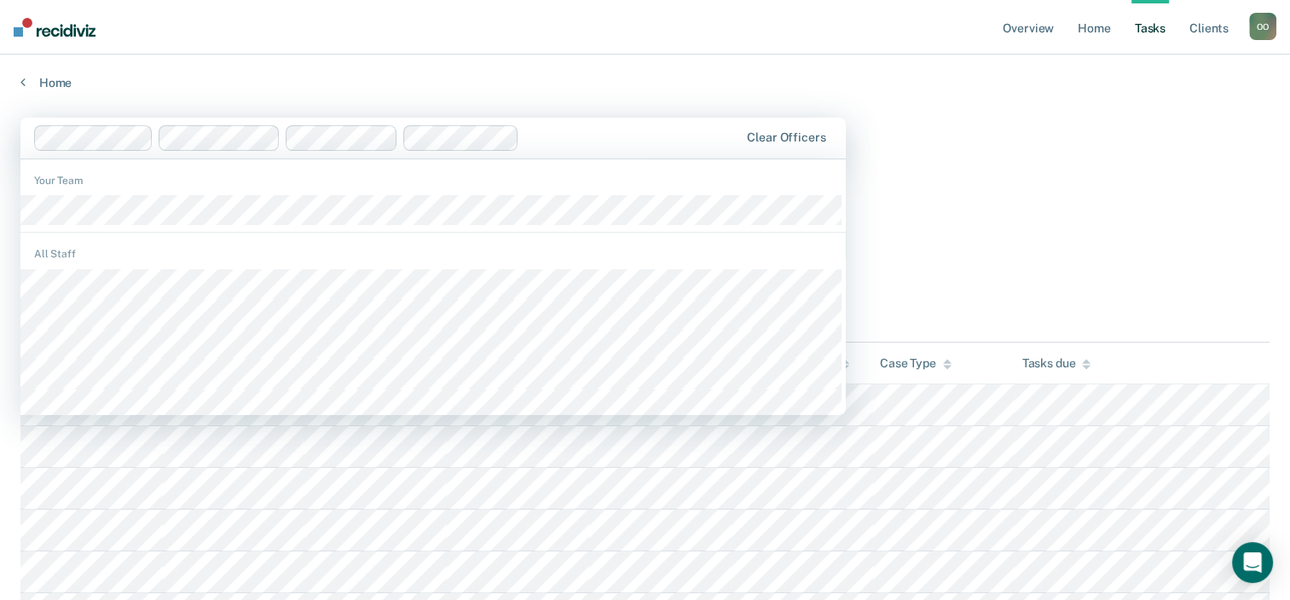
click at [570, 123] on div "Clear officers" at bounding box center [432, 138] width 825 height 41
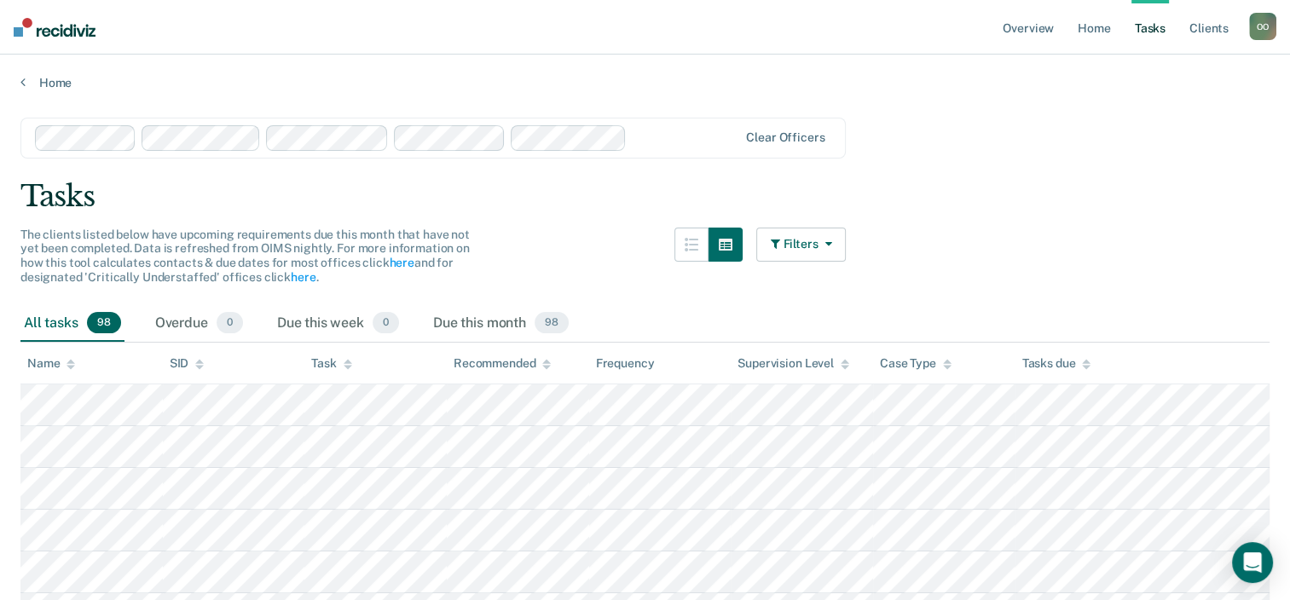
click at [828, 243] on icon "button" at bounding box center [824, 244] width 14 height 12
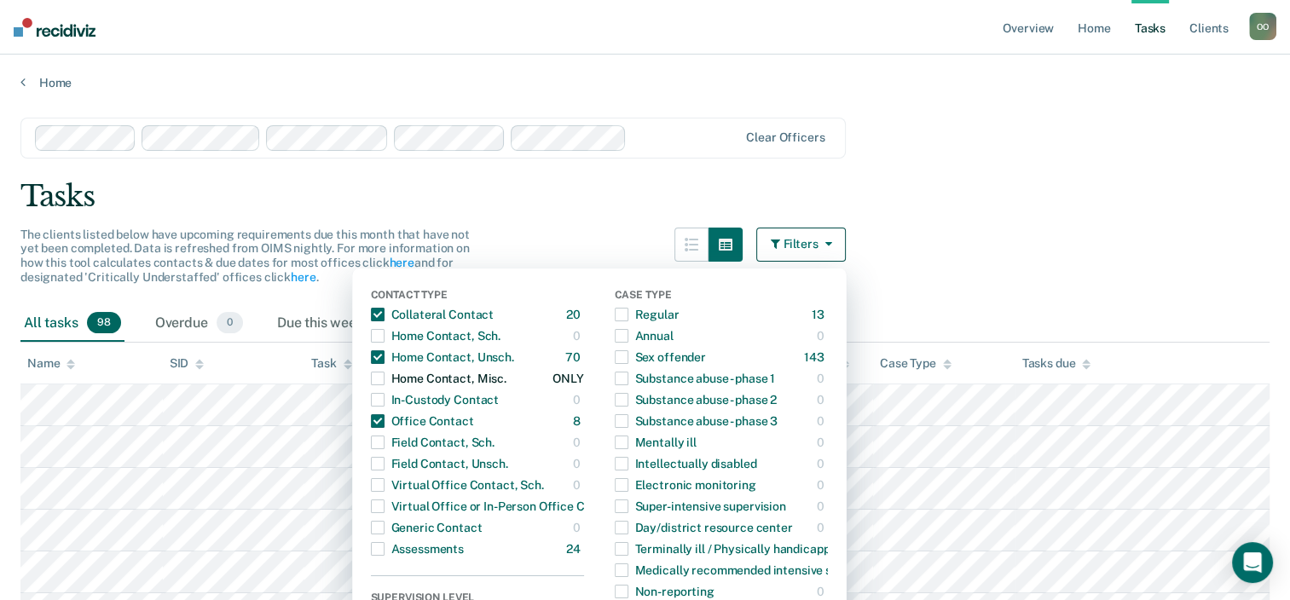
click at [384, 378] on span "button" at bounding box center [378, 379] width 14 height 14
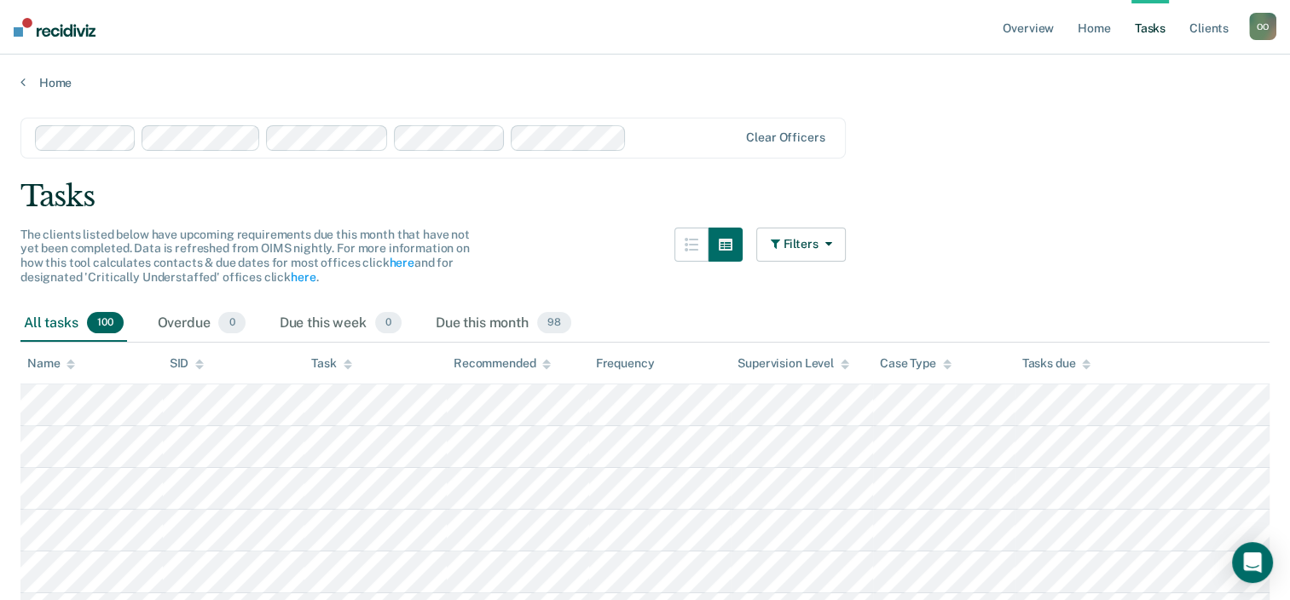
click at [1258, 30] on div "O O" at bounding box center [1262, 26] width 27 height 27
click at [1141, 110] on link "Log Out" at bounding box center [1193, 112] width 137 height 14
